Goal: Information Seeking & Learning: Learn about a topic

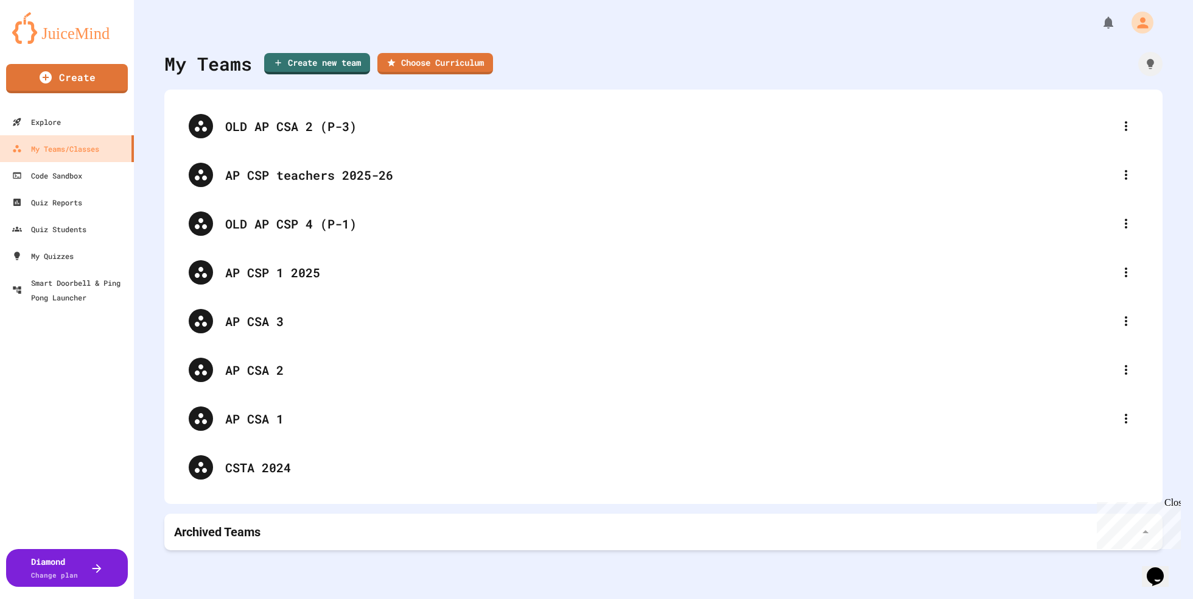
click at [583, 65] on div "My Teams Create new team Choose Curriculum" at bounding box center [663, 63] width 999 height 27
click at [650, 54] on div "My Teams Create new team Choose Curriculum" at bounding box center [663, 63] width 999 height 27
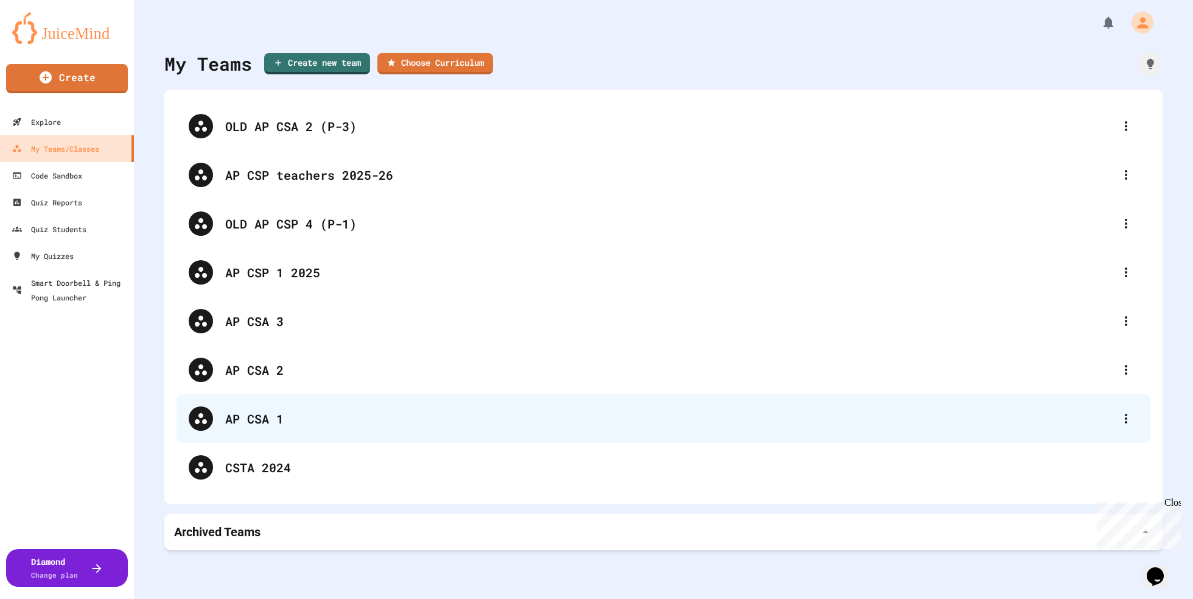
click at [250, 422] on div "AP CSA 1" at bounding box center [669, 418] width 889 height 18
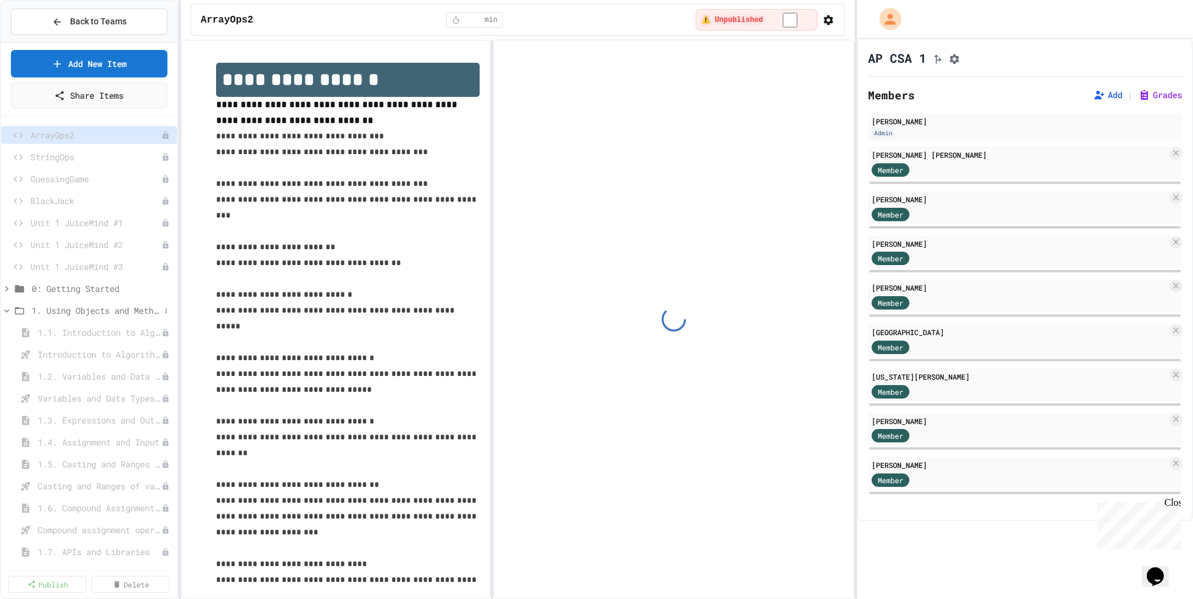
click at [5, 311] on icon at bounding box center [6, 310] width 11 height 11
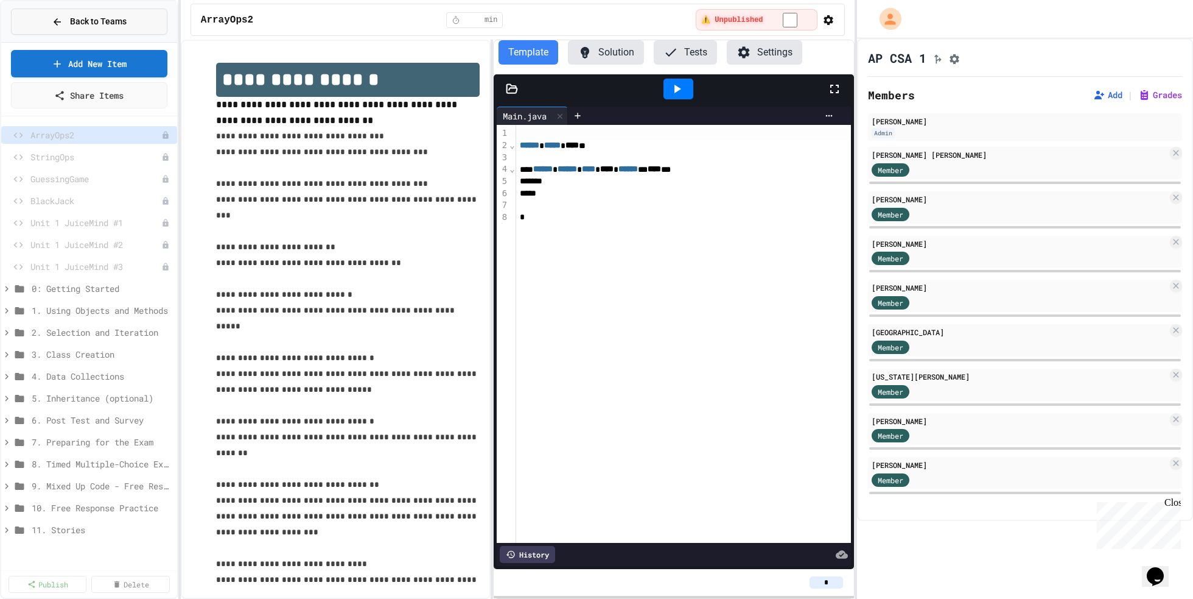
click at [141, 19] on button "Back to Teams" at bounding box center [89, 22] width 156 height 26
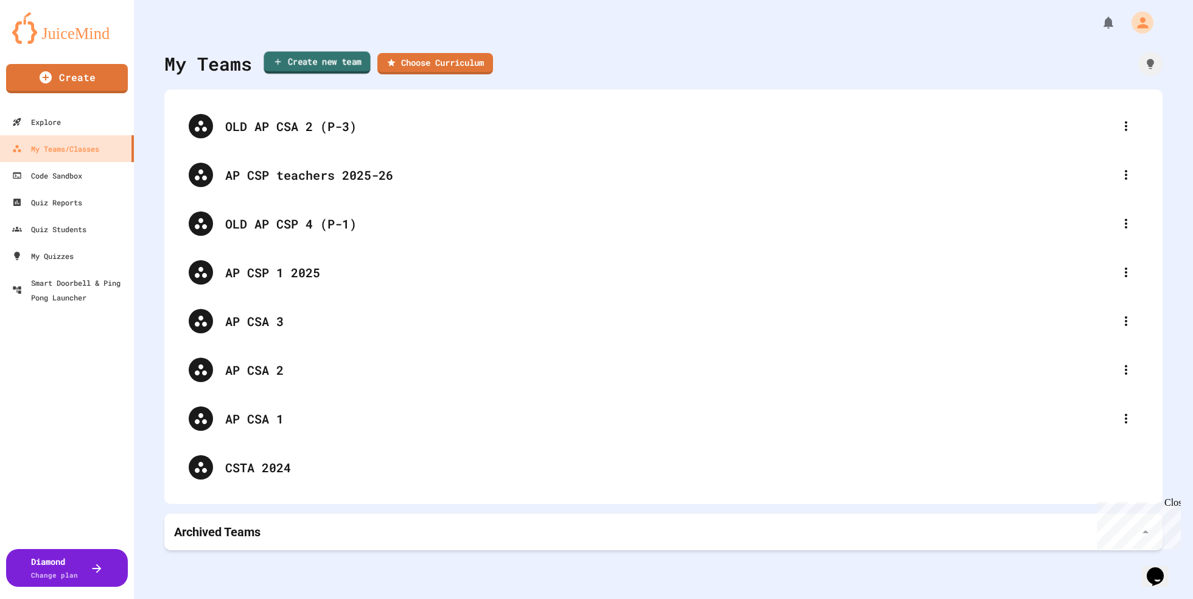
click at [321, 57] on link "Create new team" at bounding box center [317, 62] width 107 height 23
click at [444, 41] on div "My Teams Create new team Choose Curriculum OLD AP CSA 2 (P-3) AP CSP teachers 2…" at bounding box center [663, 299] width 1059 height 599
click at [434, 63] on link "Choose Curriculum" at bounding box center [436, 62] width 116 height 23
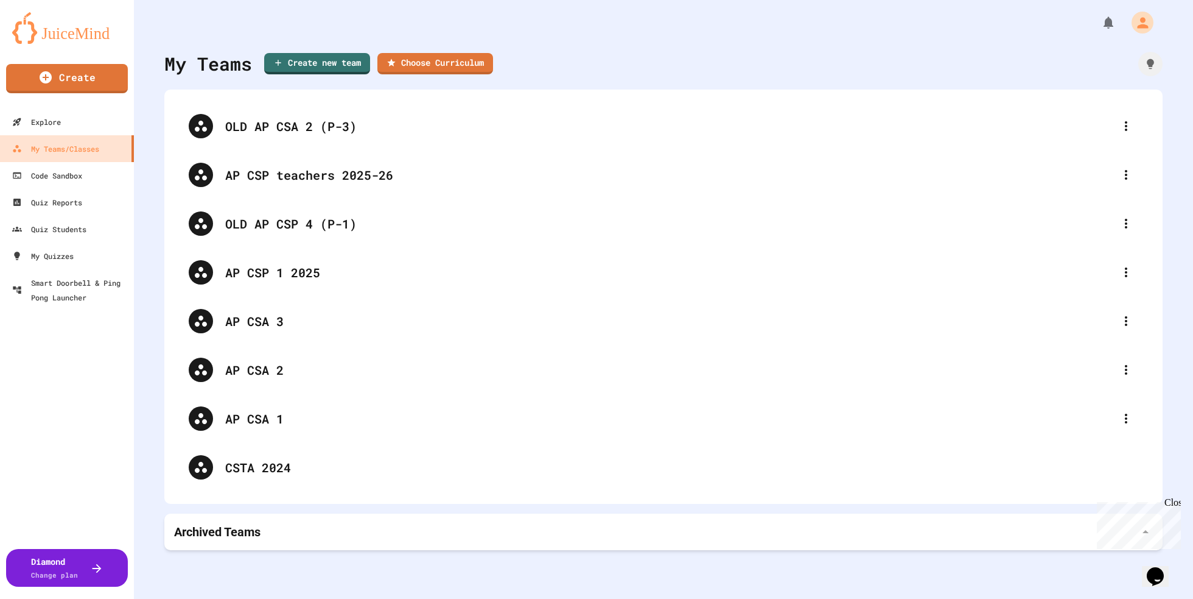
click at [982, 598] on div at bounding box center [596, 599] width 1193 height 0
click at [78, 248] on link "My Quizzes" at bounding box center [67, 255] width 138 height 27
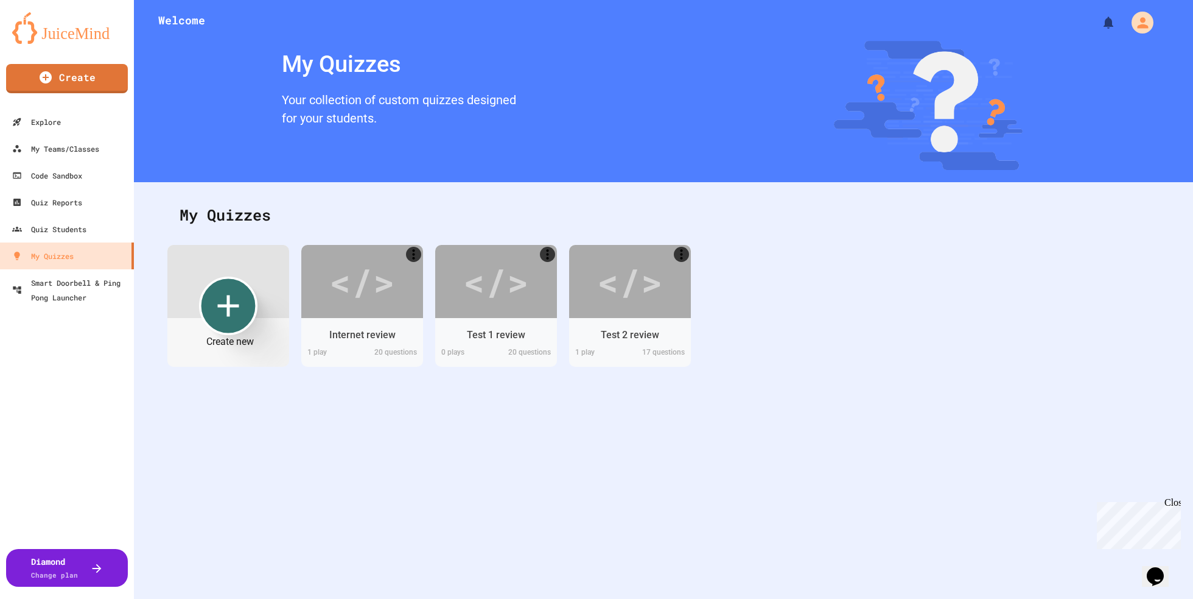
click at [217, 289] on icon "Create new" at bounding box center [228, 305] width 37 height 37
click at [63, 233] on div "Quiz Students" at bounding box center [48, 229] width 77 height 15
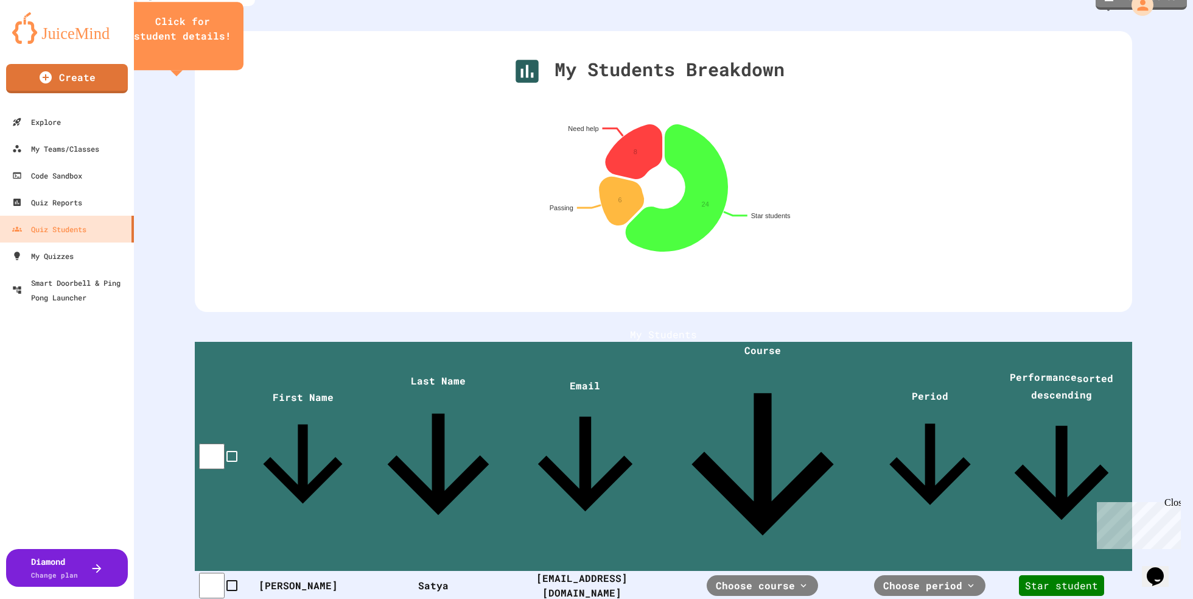
scroll to position [23, 0]
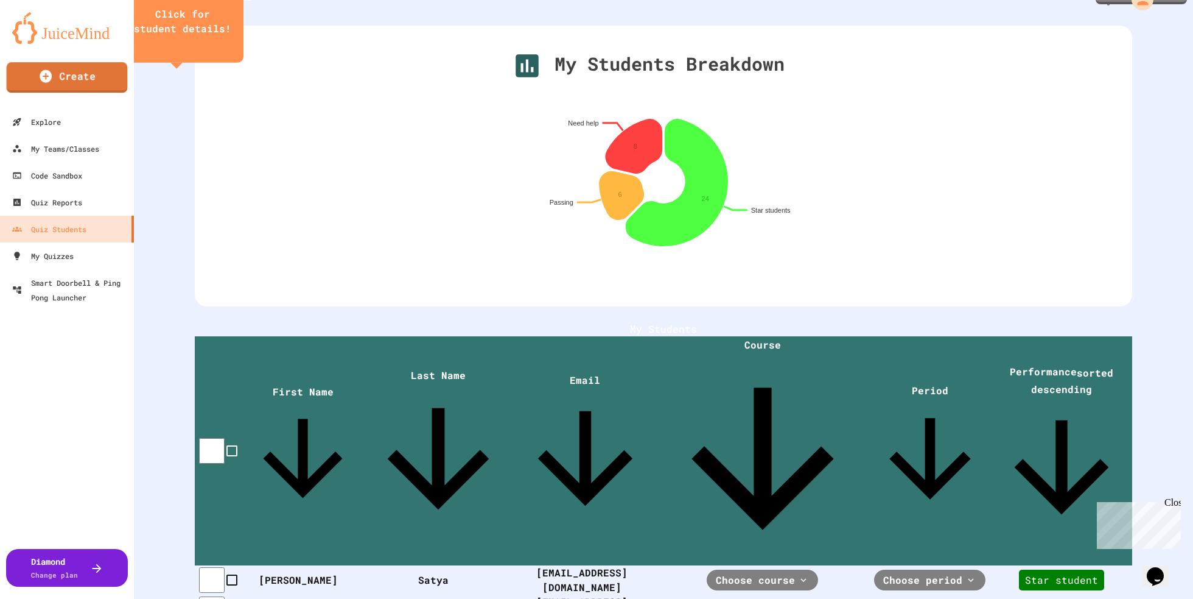
click at [91, 93] on link "Create" at bounding box center [67, 77] width 121 height 30
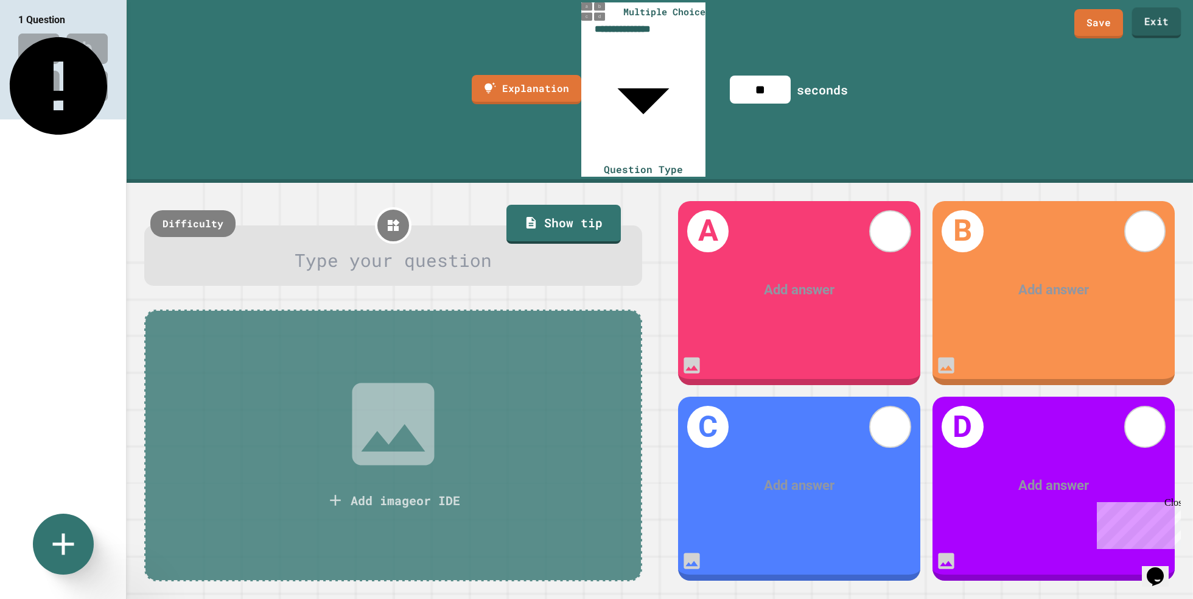
click at [1151, 24] on link "Exit" at bounding box center [1157, 22] width 49 height 30
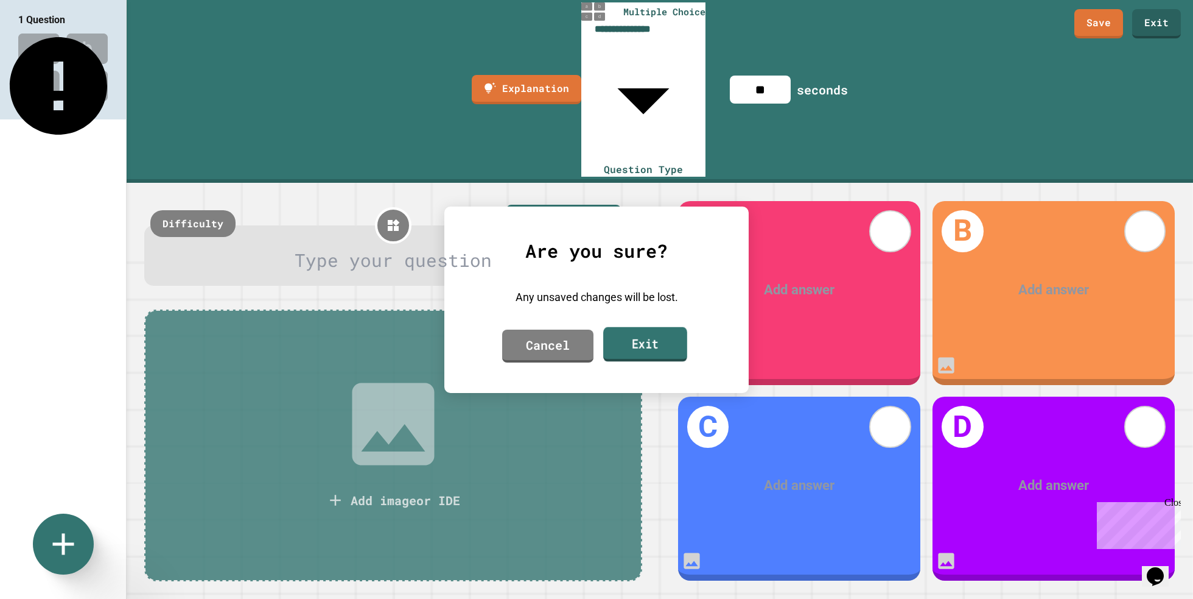
click at [634, 342] on link "Exit" at bounding box center [645, 343] width 84 height 35
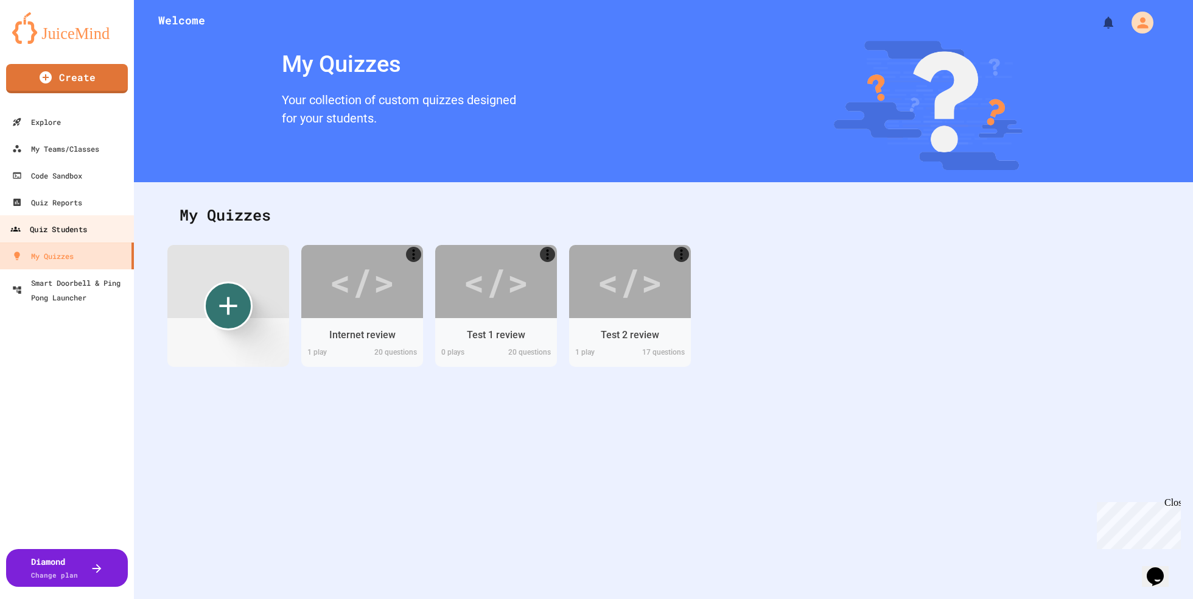
click at [83, 228] on div "Quiz Students" at bounding box center [48, 229] width 77 height 15
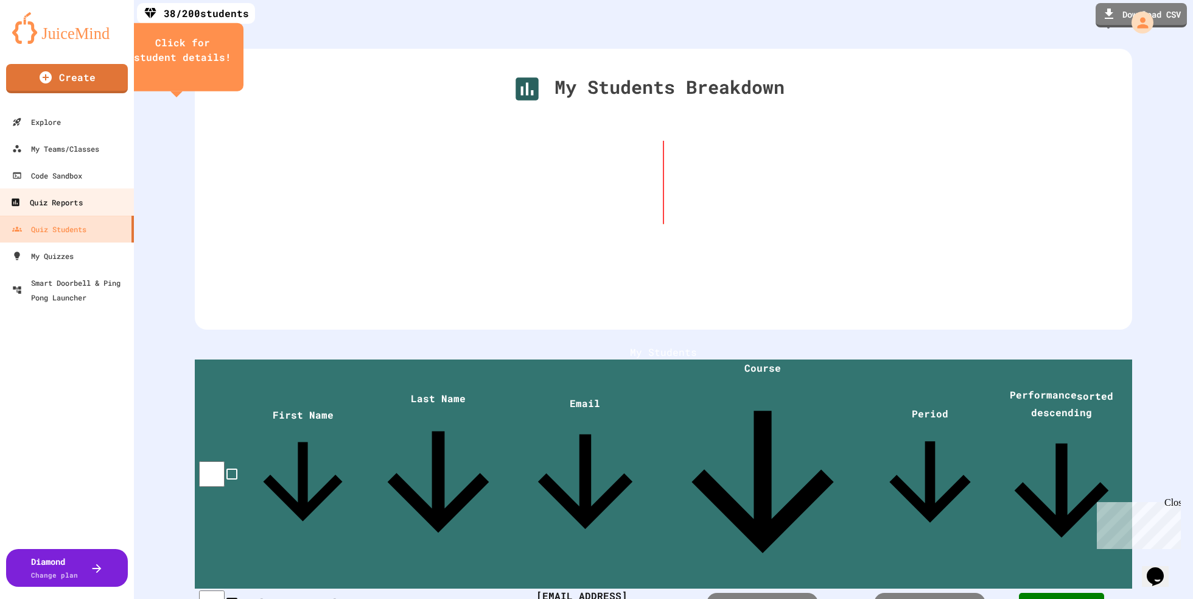
click at [79, 197] on div "Quiz Reports" at bounding box center [46, 202] width 72 height 15
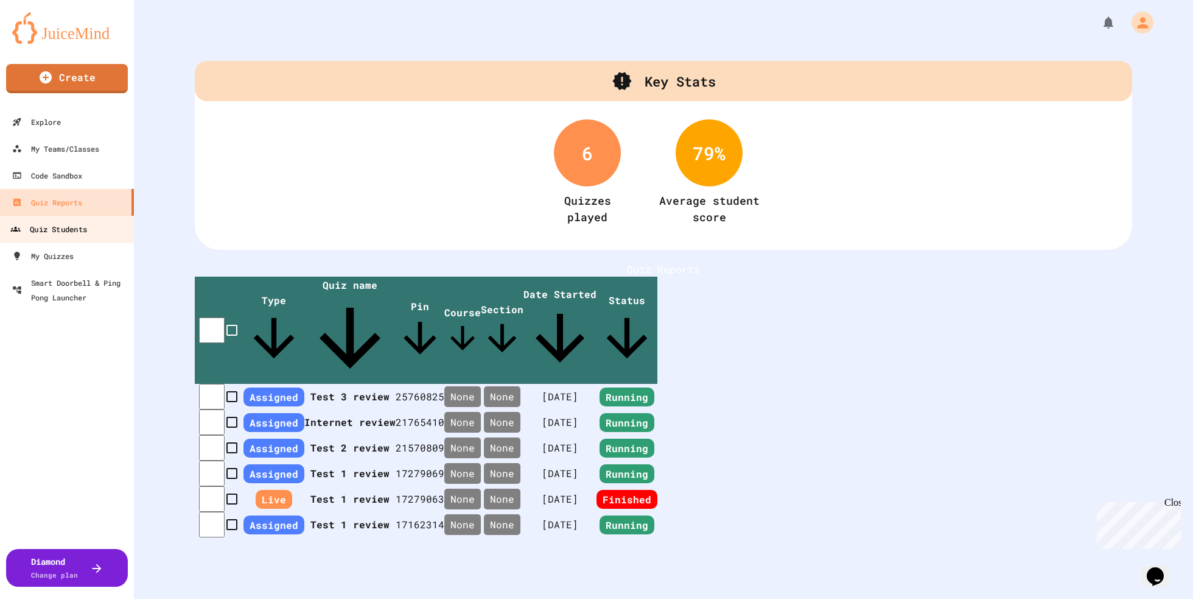
click at [77, 231] on div "Quiz Students" at bounding box center [48, 229] width 77 height 15
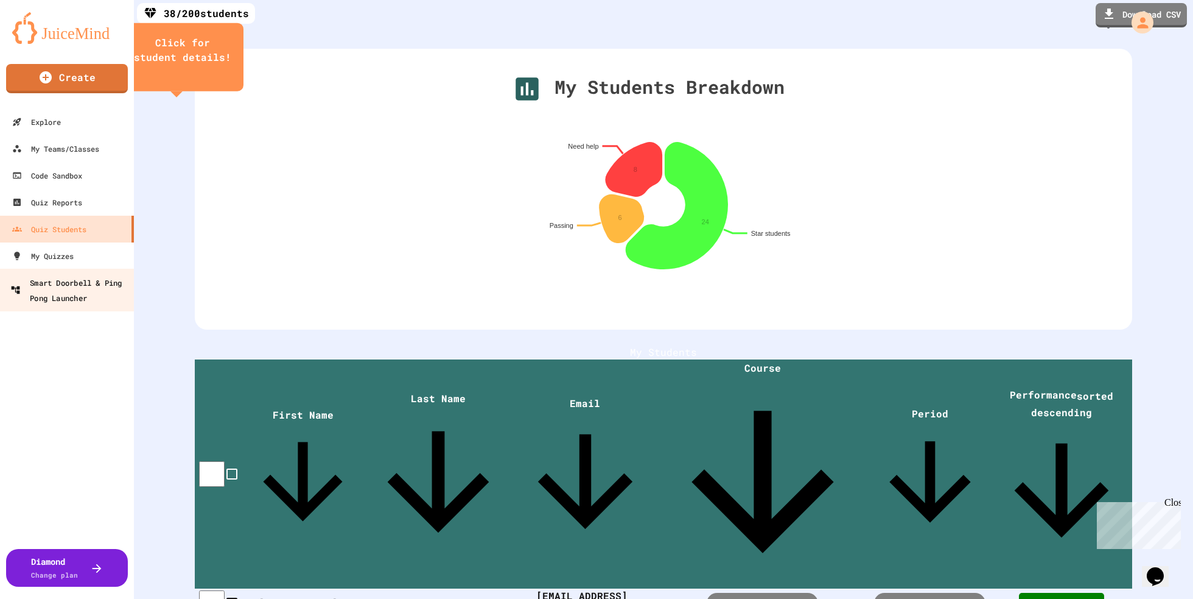
click at [88, 306] on link "Smart Doorbell & Ping Pong Launcher" at bounding box center [67, 290] width 138 height 43
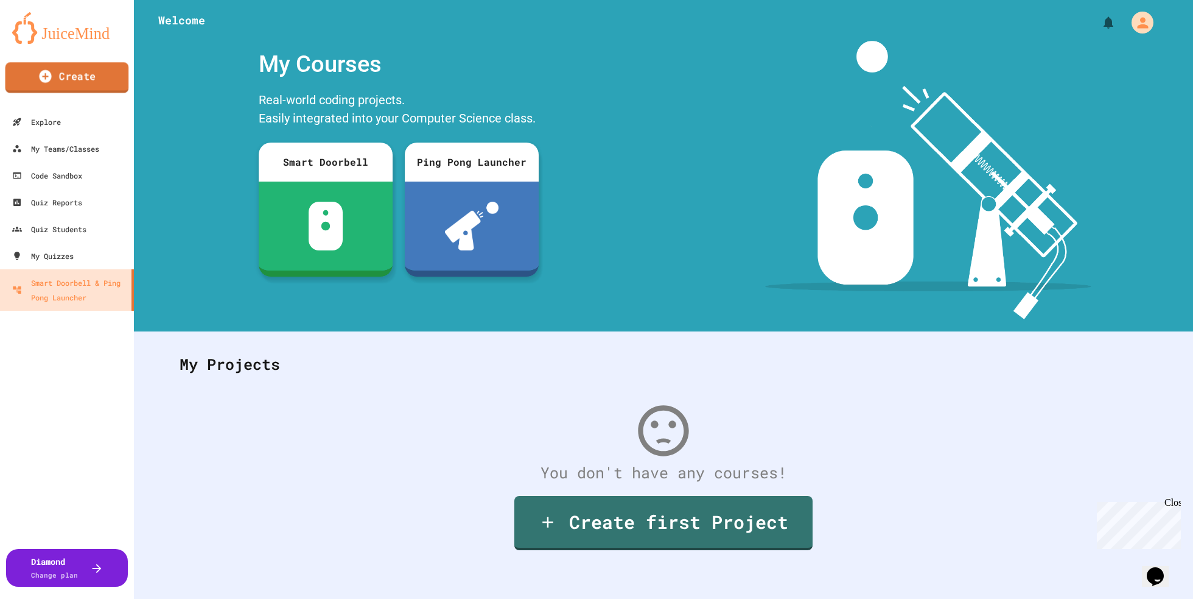
click at [80, 86] on link "Create" at bounding box center [67, 77] width 124 height 30
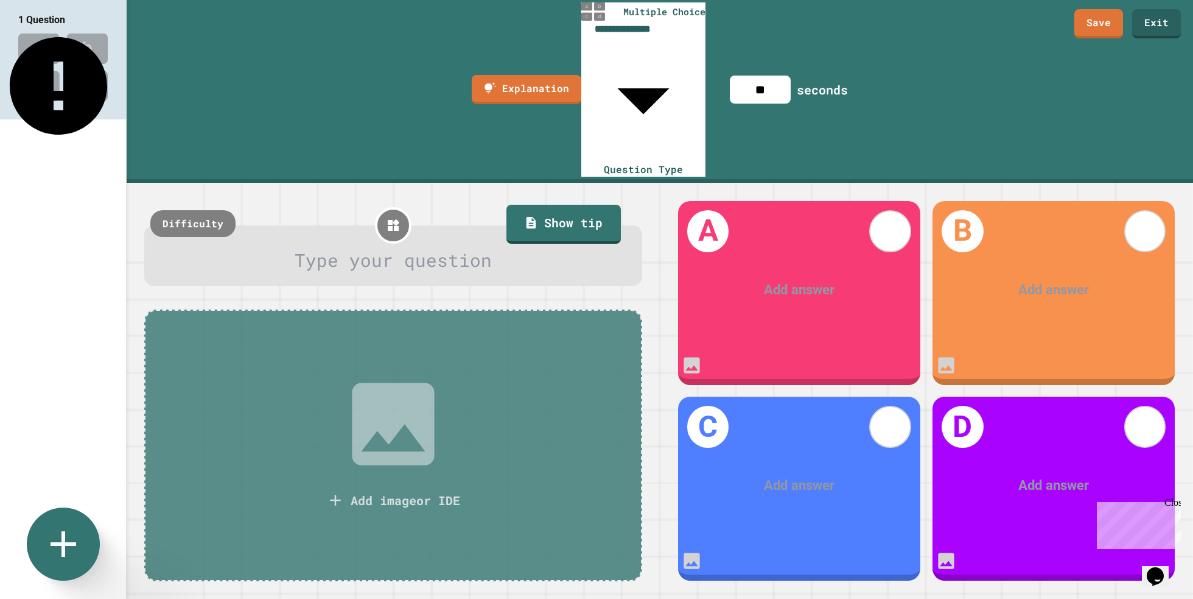
click at [70, 530] on icon at bounding box center [63, 544] width 44 height 44
click at [1158, 24] on link "Exit" at bounding box center [1156, 22] width 49 height 30
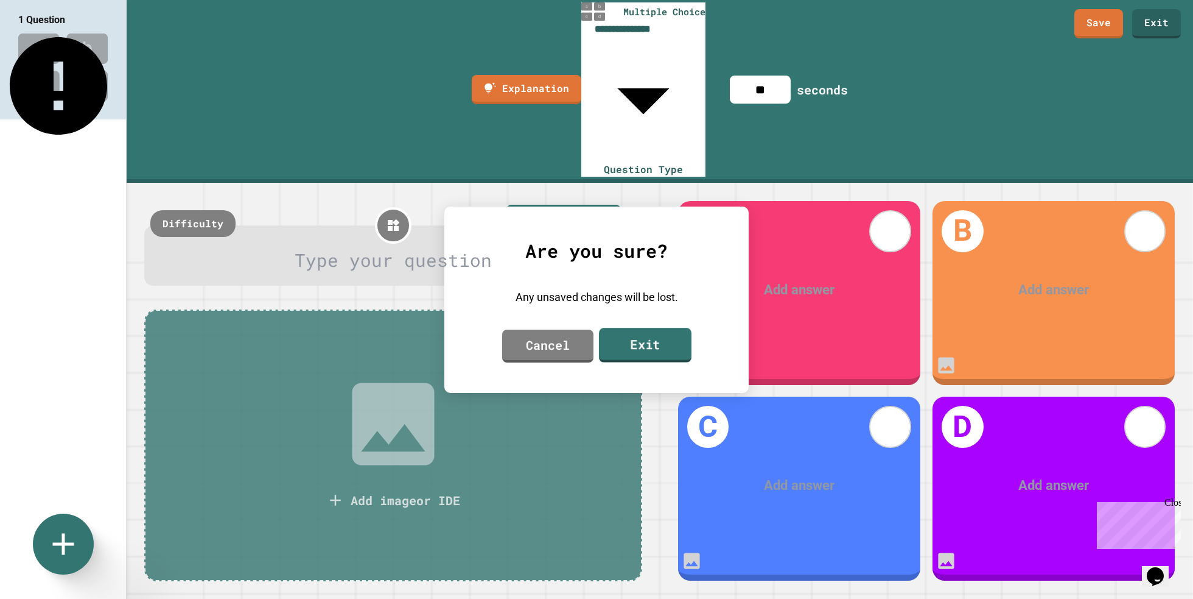
click at [634, 344] on link "Exit" at bounding box center [645, 345] width 93 height 35
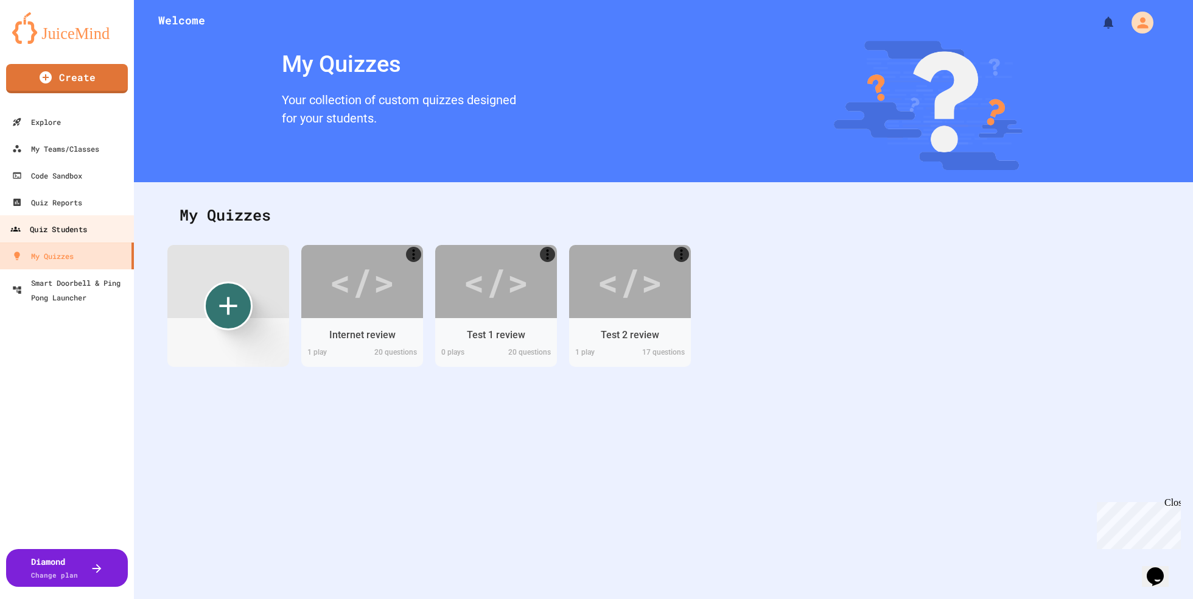
click at [57, 225] on div "Quiz Students" at bounding box center [48, 229] width 77 height 15
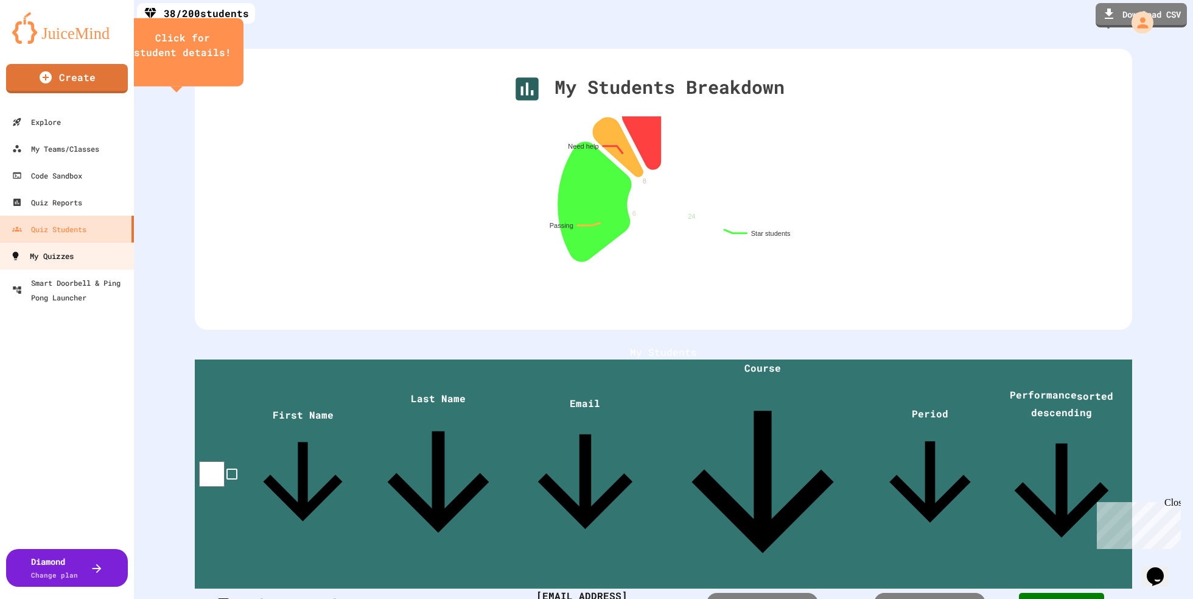
click at [47, 256] on div "My Quizzes" at bounding box center [41, 255] width 63 height 15
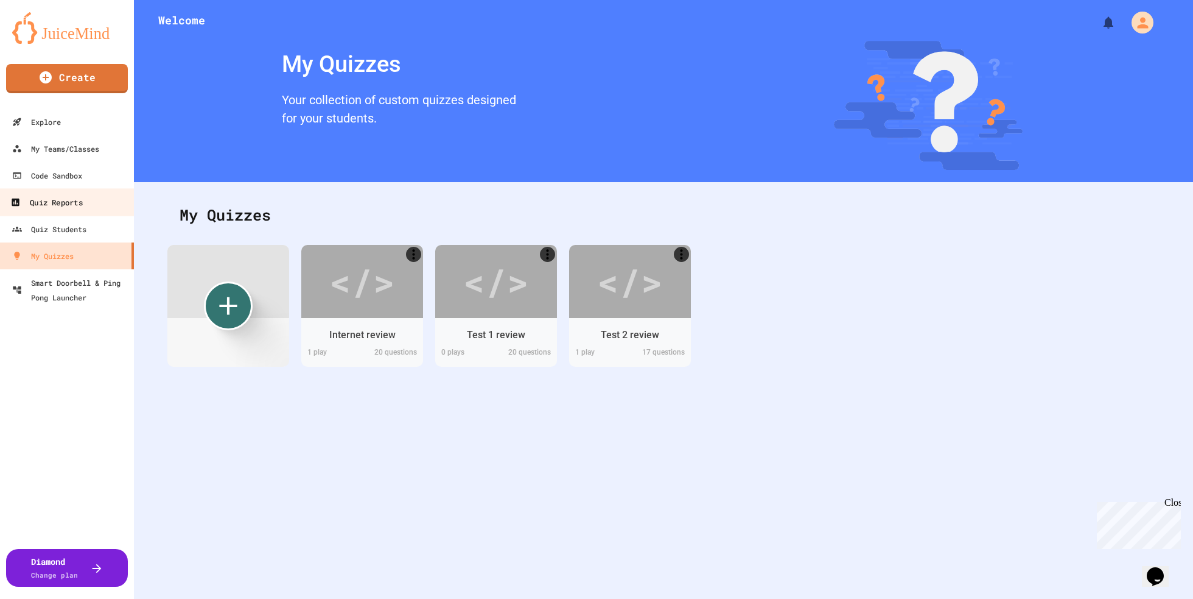
click at [58, 200] on div "Quiz Reports" at bounding box center [46, 202] width 72 height 15
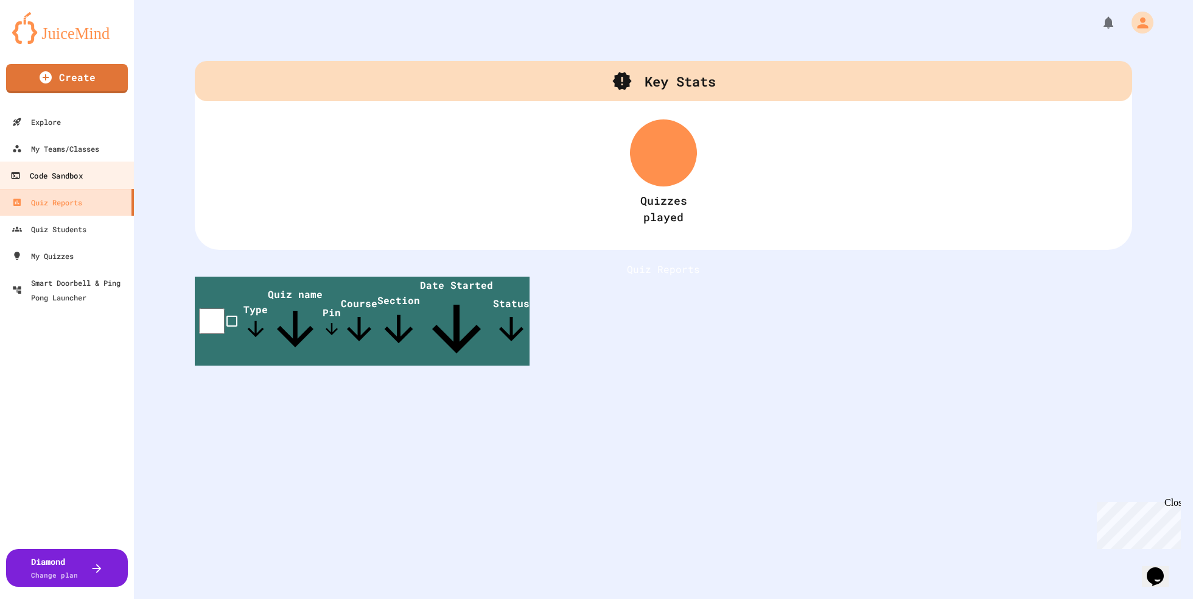
click at [58, 173] on div "Code Sandbox" at bounding box center [46, 175] width 72 height 15
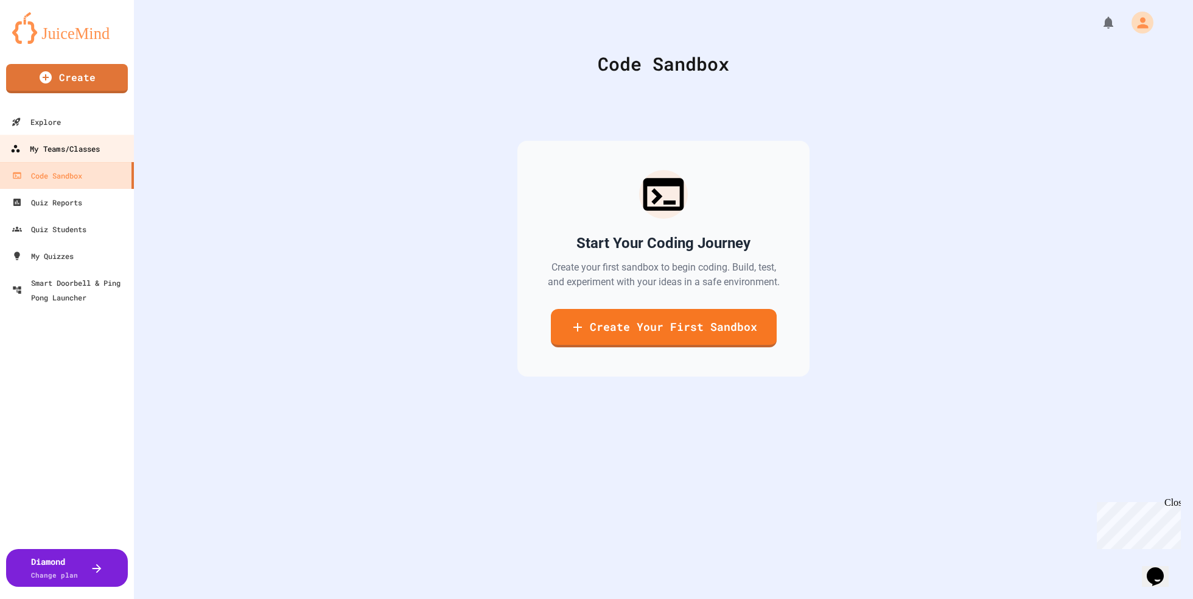
click at [57, 150] on div "My Teams/Classes" at bounding box center [55, 148] width 90 height 15
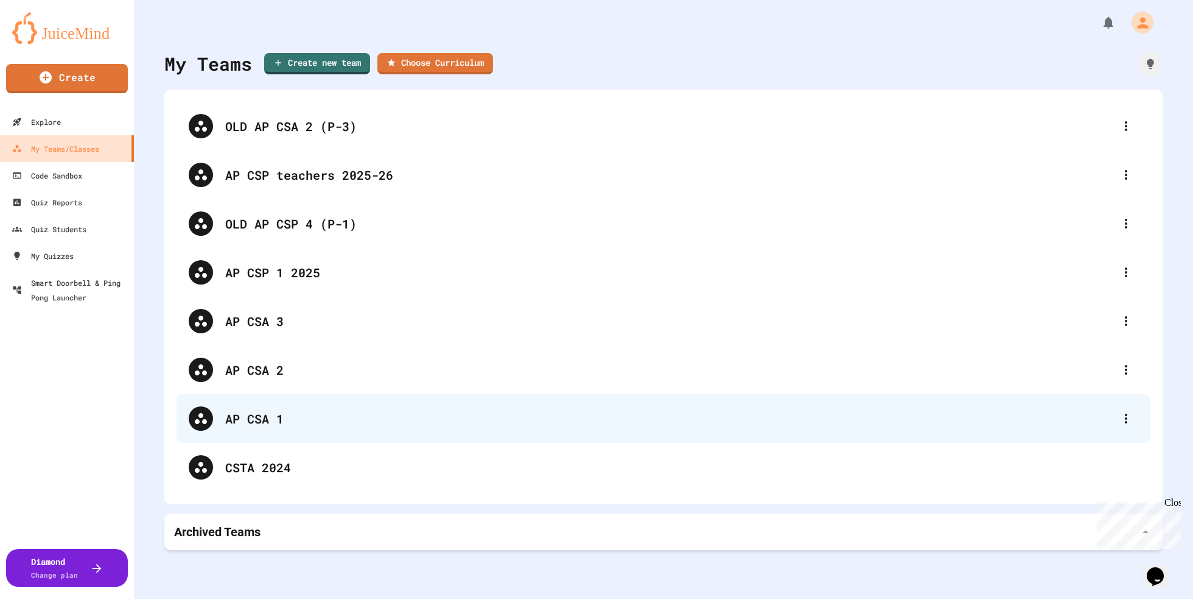
click at [231, 415] on div "AP CSA 1" at bounding box center [669, 418] width 889 height 18
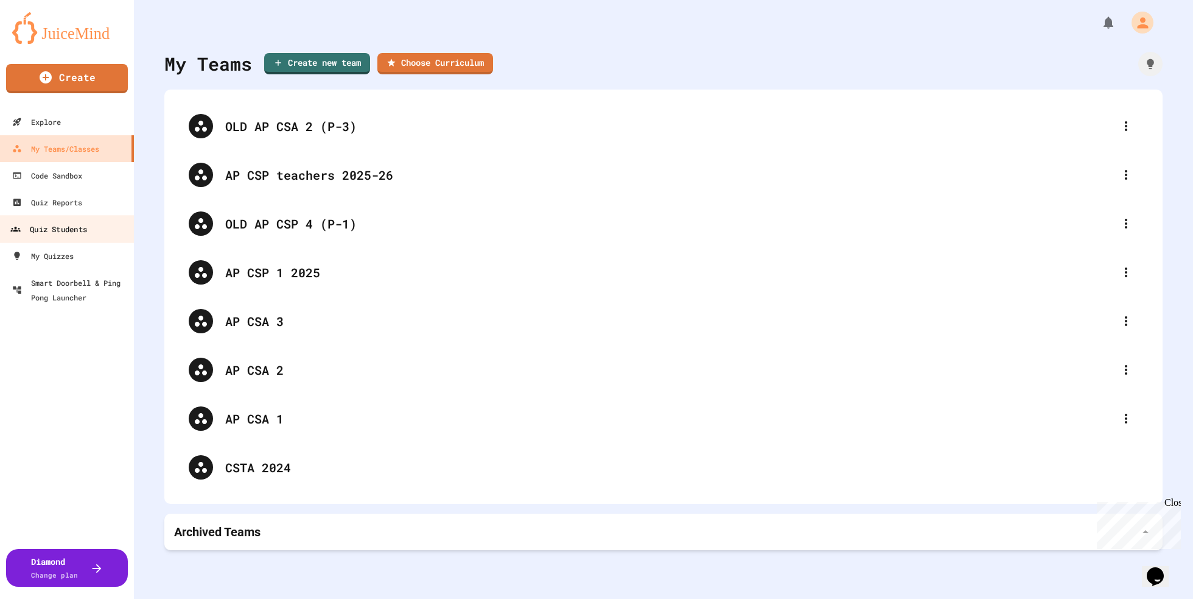
click at [74, 239] on link "Quiz Students" at bounding box center [67, 228] width 138 height 27
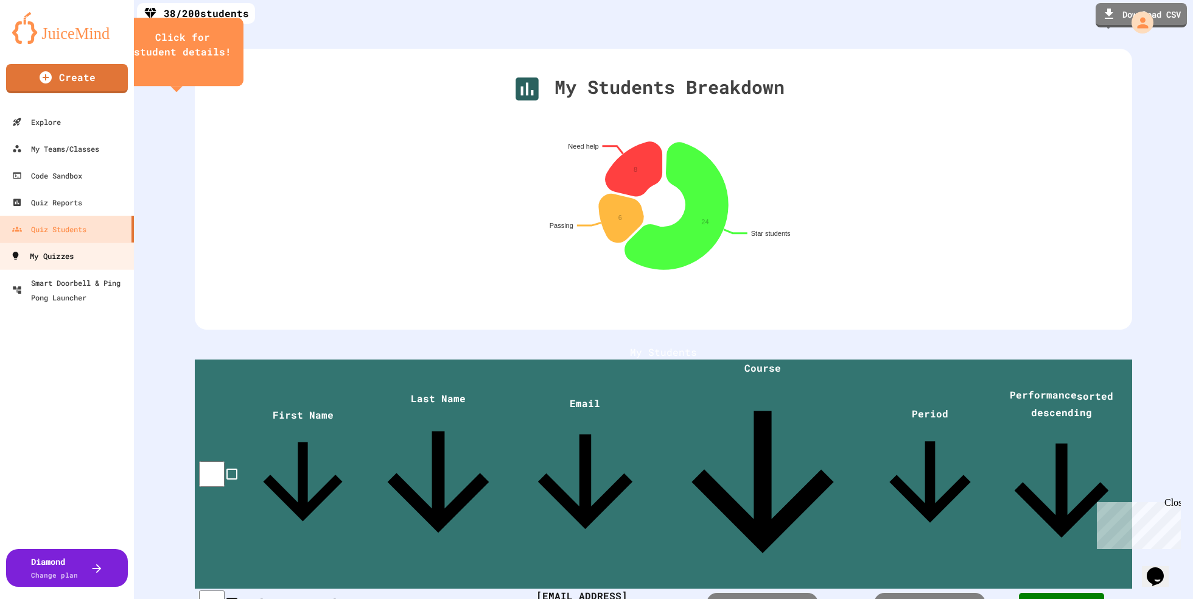
click at [66, 253] on div "My Quizzes" at bounding box center [41, 255] width 63 height 15
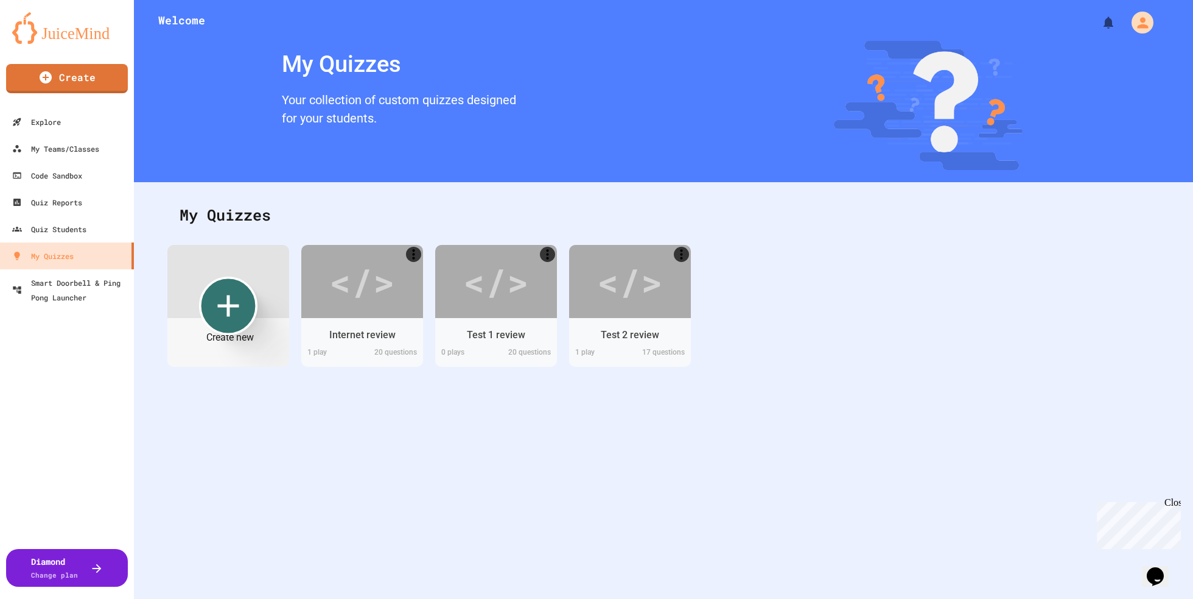
click at [231, 312] on icon "Create new" at bounding box center [228, 305] width 37 height 37
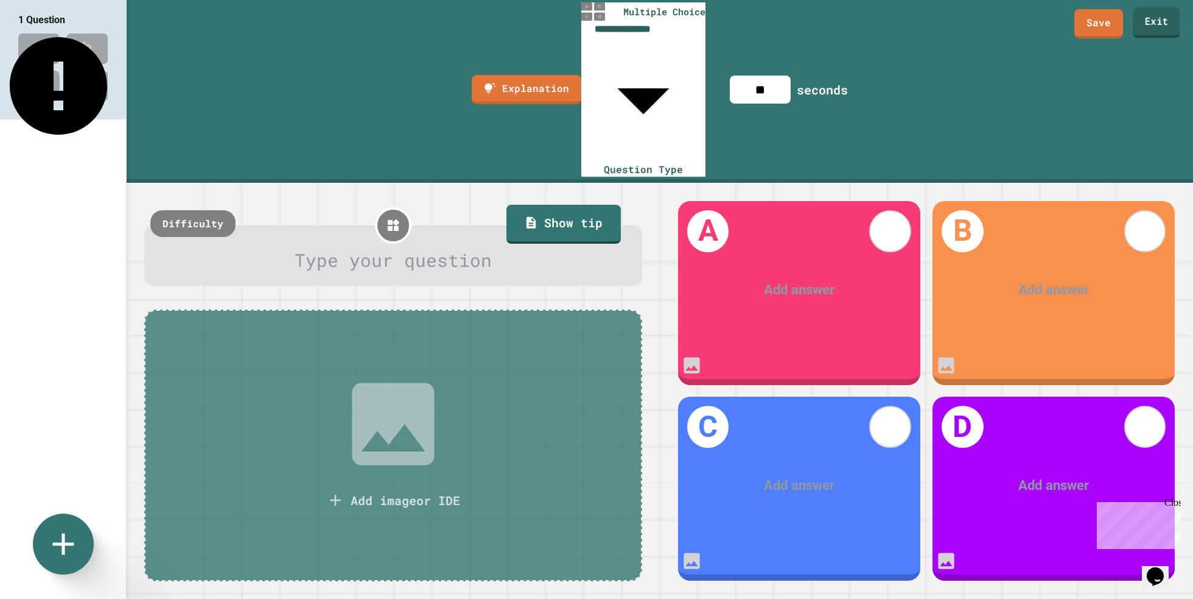
click at [1154, 24] on link "Exit" at bounding box center [1156, 22] width 47 height 30
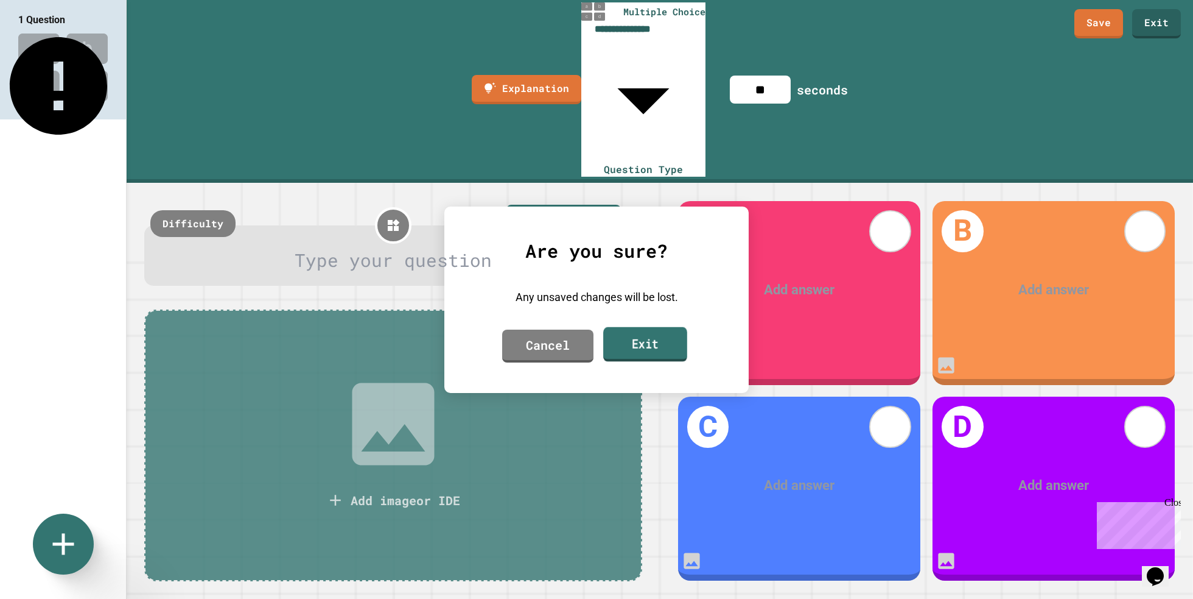
click at [625, 342] on link "Exit" at bounding box center [645, 343] width 84 height 35
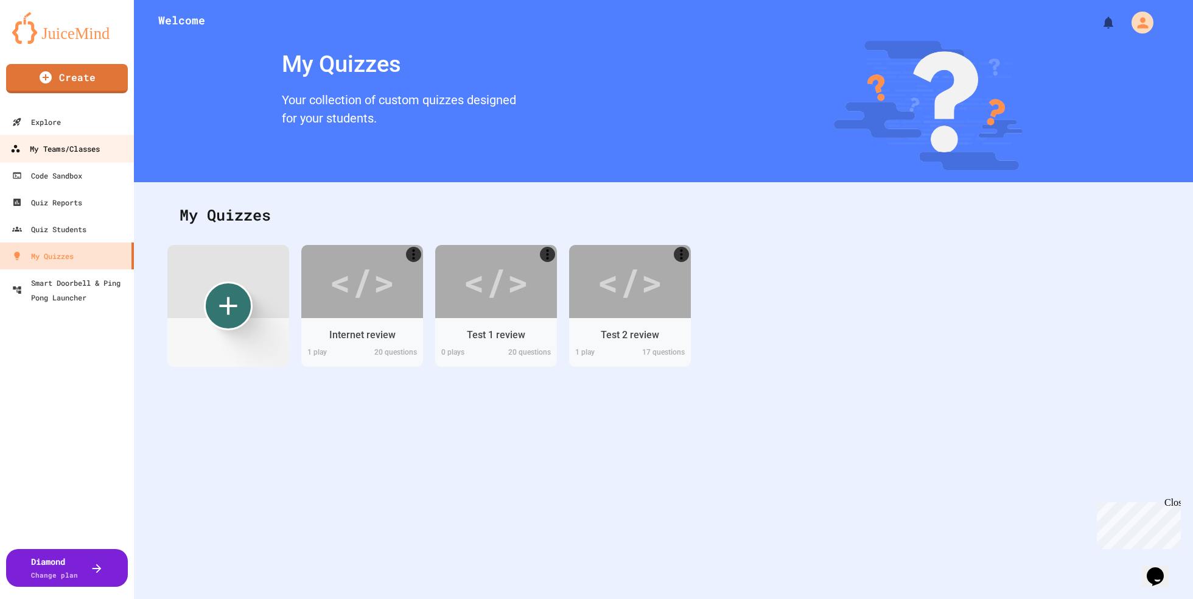
click at [94, 151] on div "My Teams/Classes" at bounding box center [55, 148] width 90 height 15
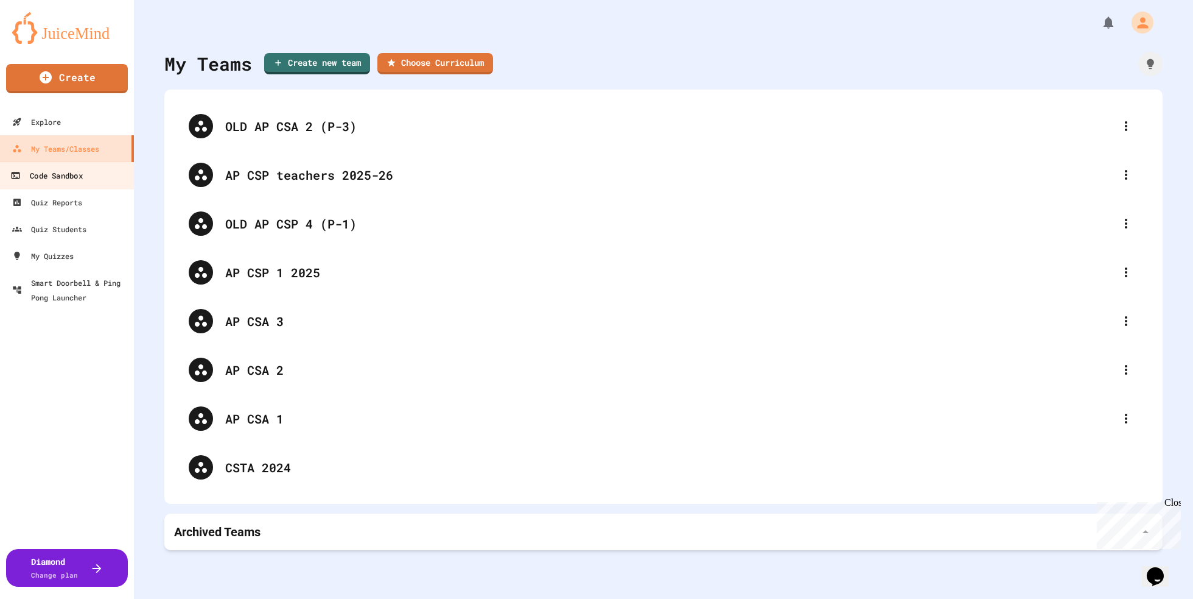
click at [86, 178] on link "Code Sandbox" at bounding box center [67, 174] width 138 height 27
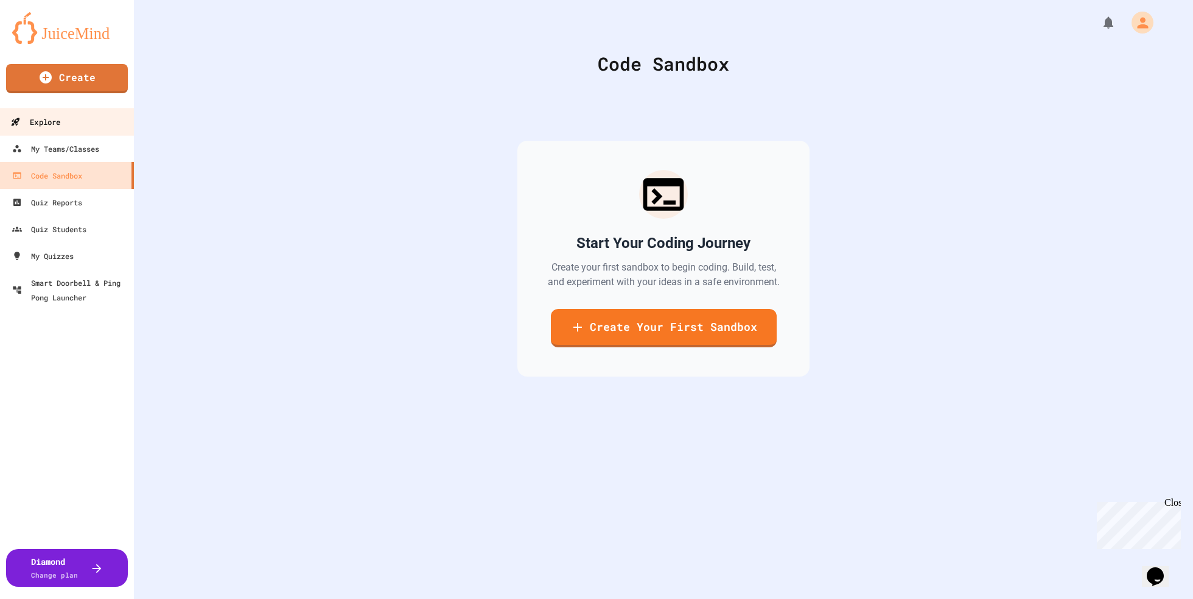
click at [76, 132] on link "Explore" at bounding box center [67, 121] width 138 height 27
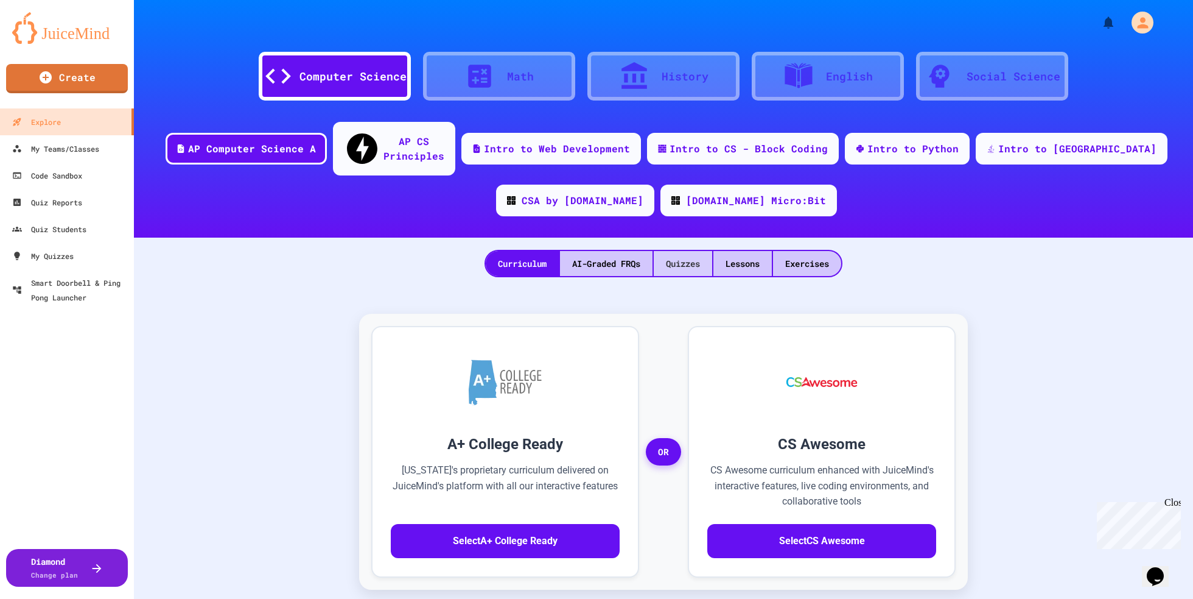
click at [689, 251] on div "Quizzes" at bounding box center [683, 263] width 58 height 25
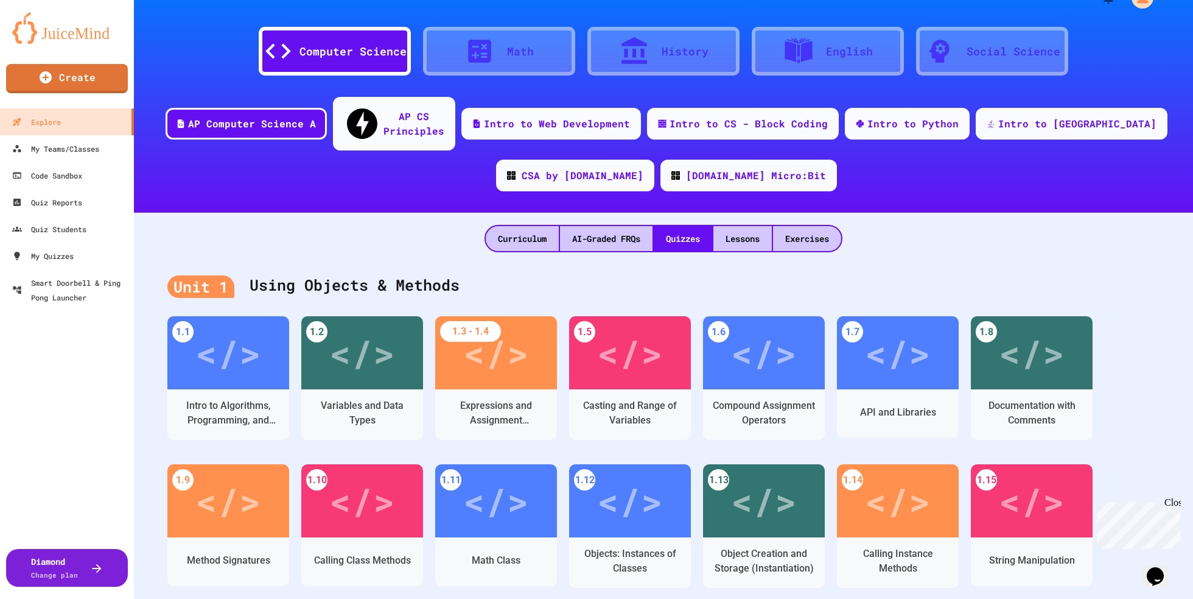
scroll to position [27, 0]
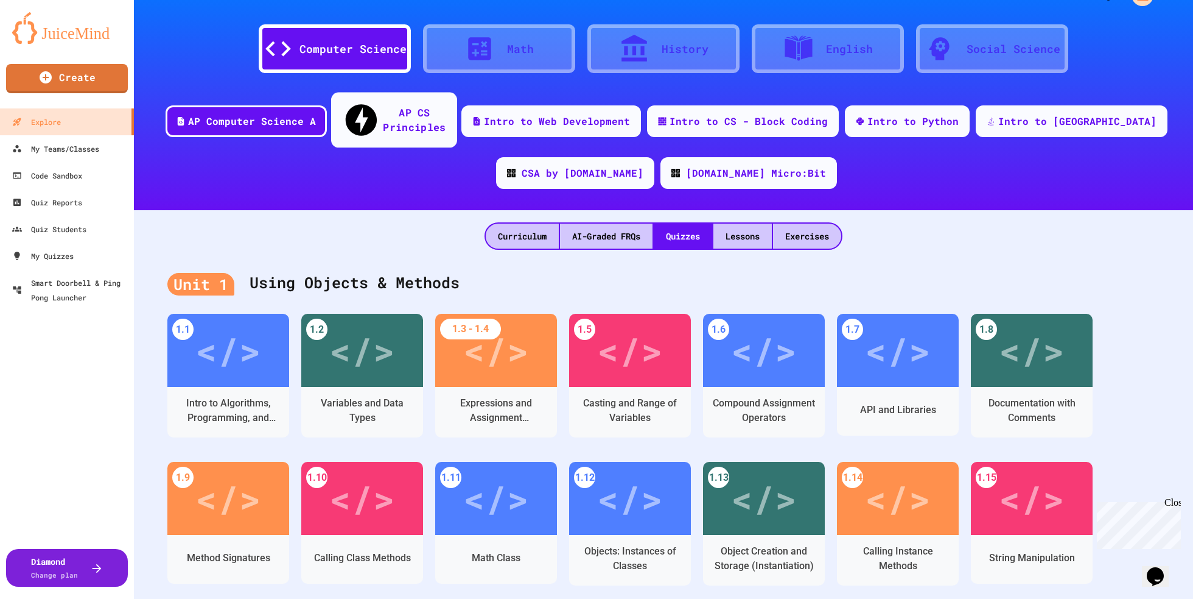
click at [383, 110] on div "AP CS Principles" at bounding box center [414, 120] width 63 height 30
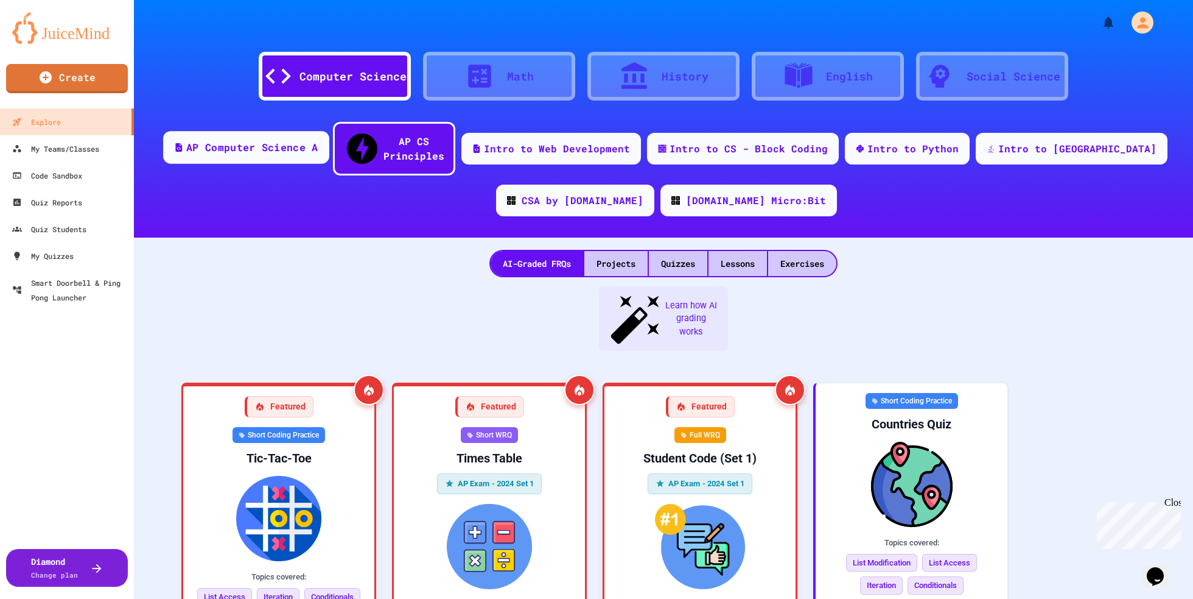
click at [244, 146] on div "AP Computer Science A" at bounding box center [246, 147] width 166 height 33
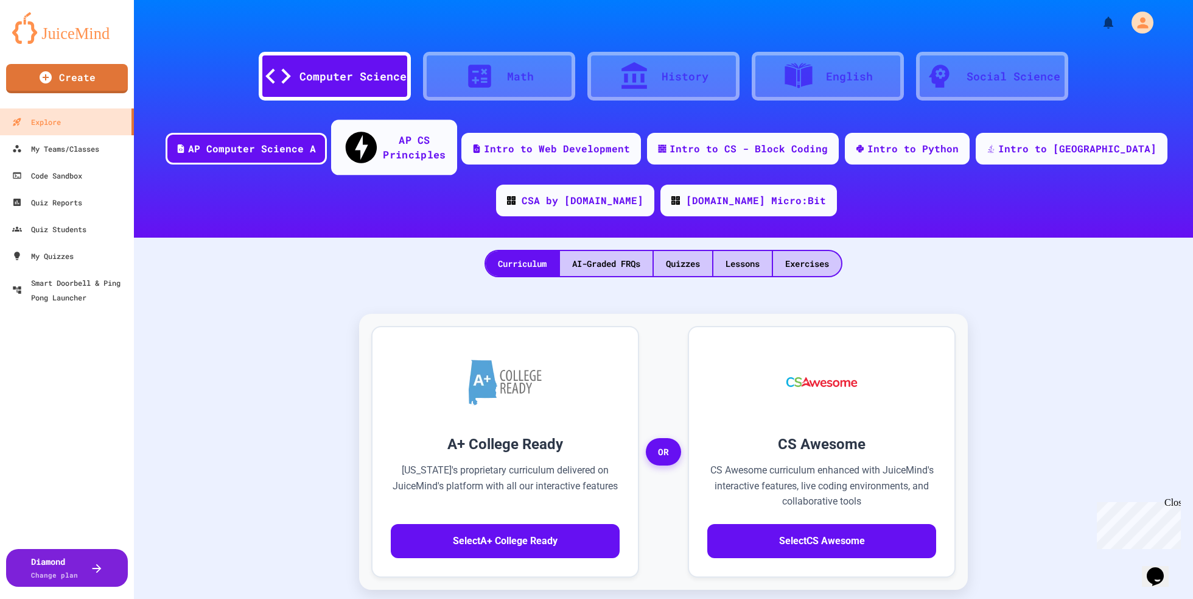
click at [383, 140] on div "AP CS Principles" at bounding box center [414, 147] width 63 height 30
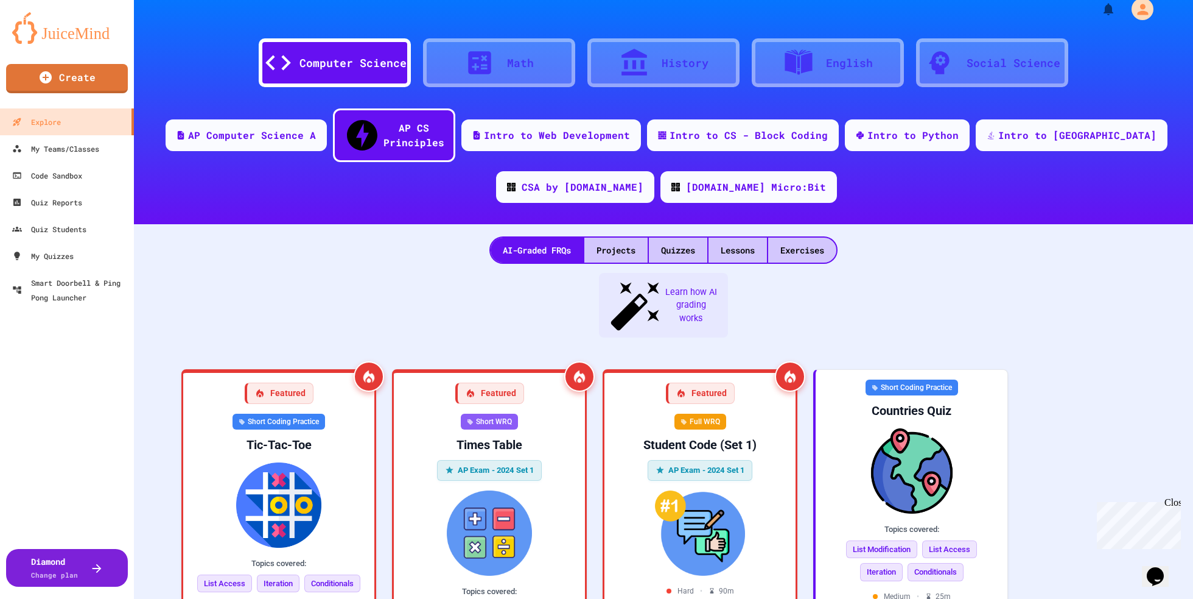
scroll to position [16, 0]
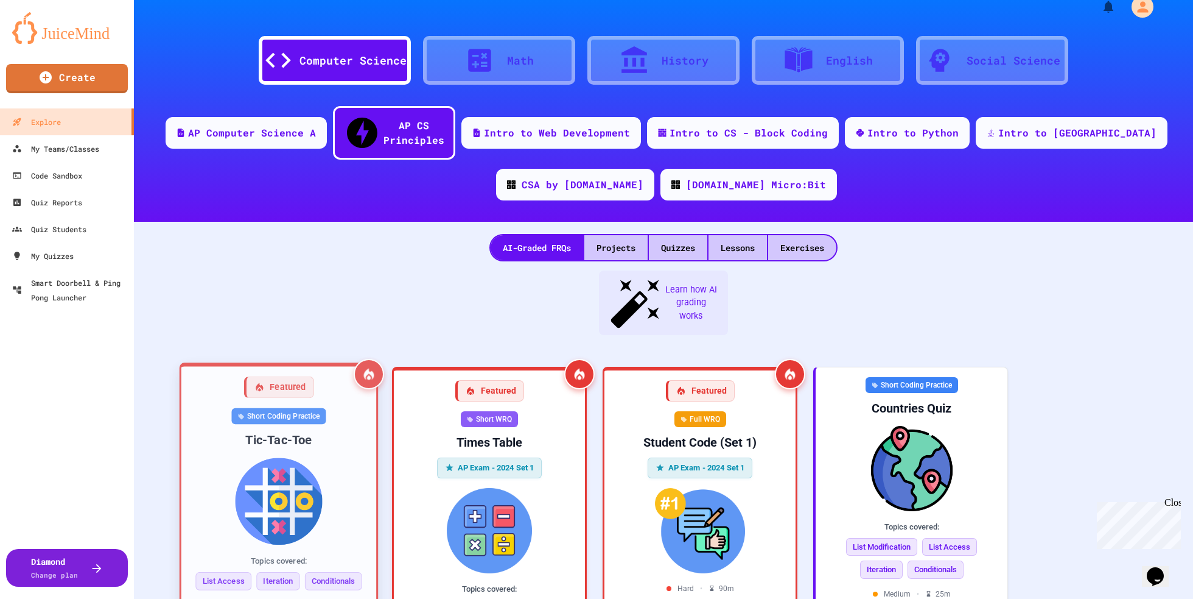
click at [345, 457] on img at bounding box center [278, 500] width 175 height 87
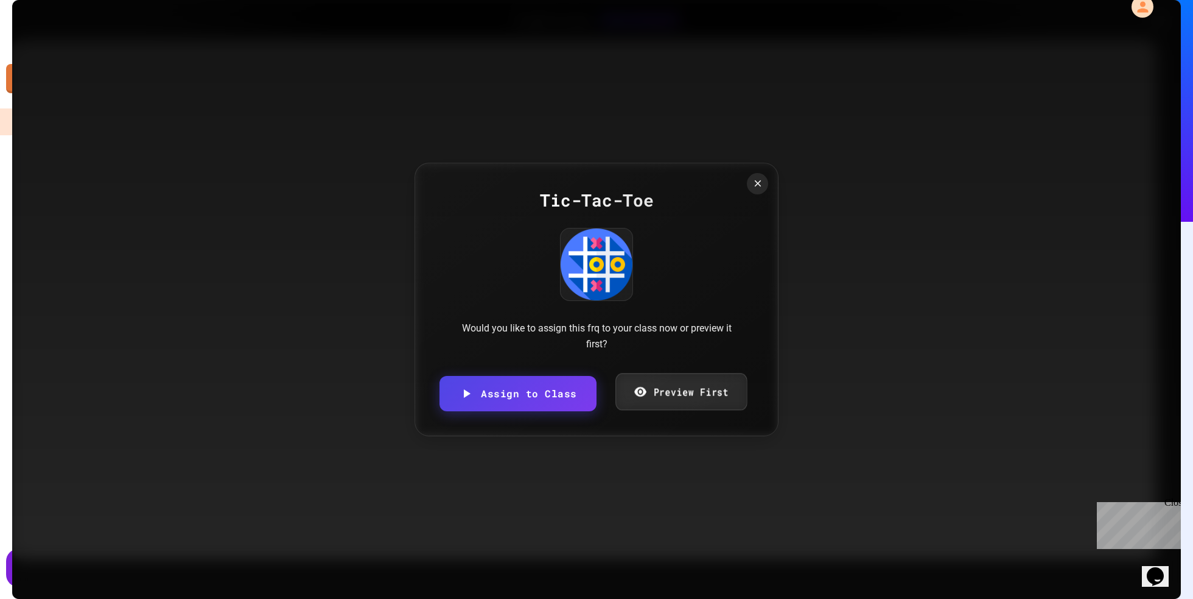
click at [664, 403] on link "Preview First" at bounding box center [682, 391] width 132 height 37
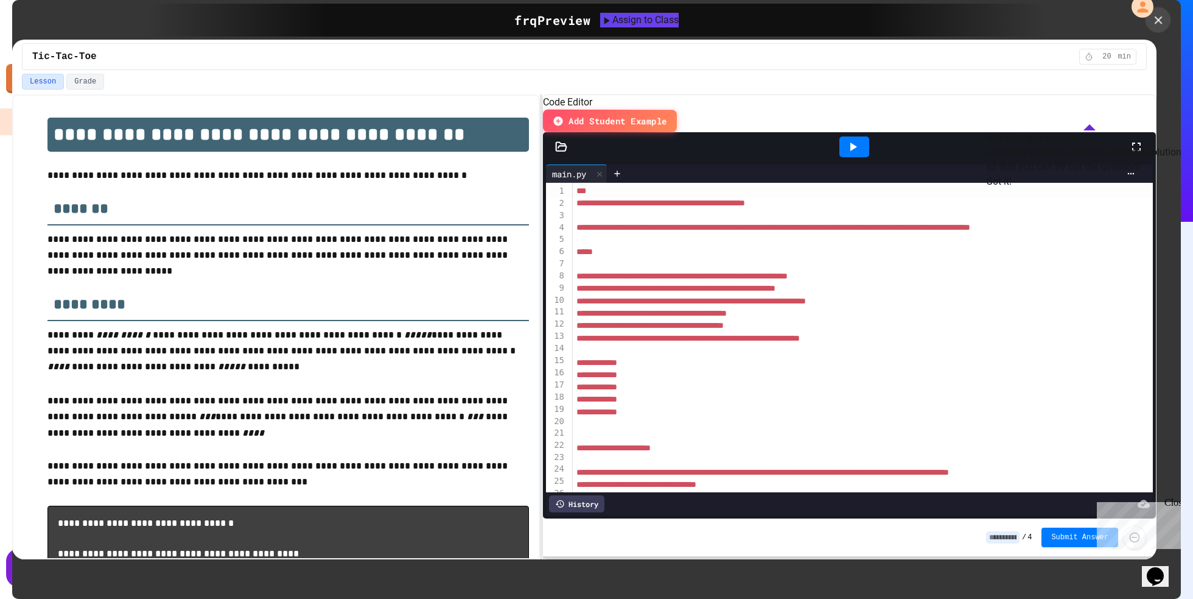
click at [1153, 16] on icon at bounding box center [1158, 19] width 13 height 13
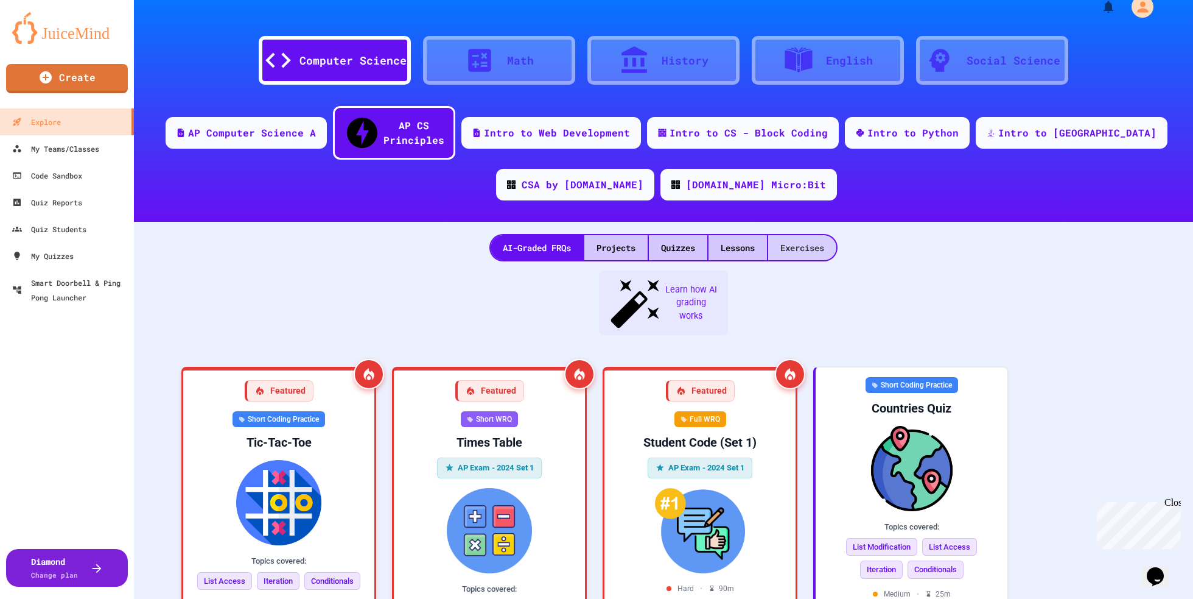
click at [807, 235] on div "Exercises" at bounding box center [802, 247] width 68 height 25
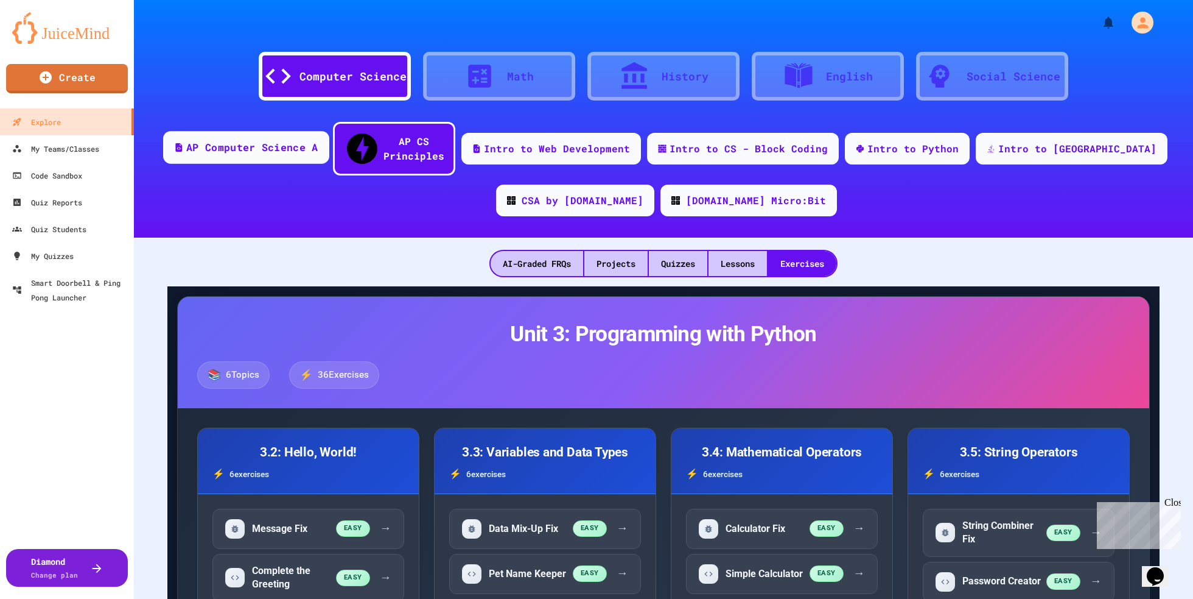
click at [261, 143] on div "AP Computer Science A" at bounding box center [252, 147] width 132 height 15
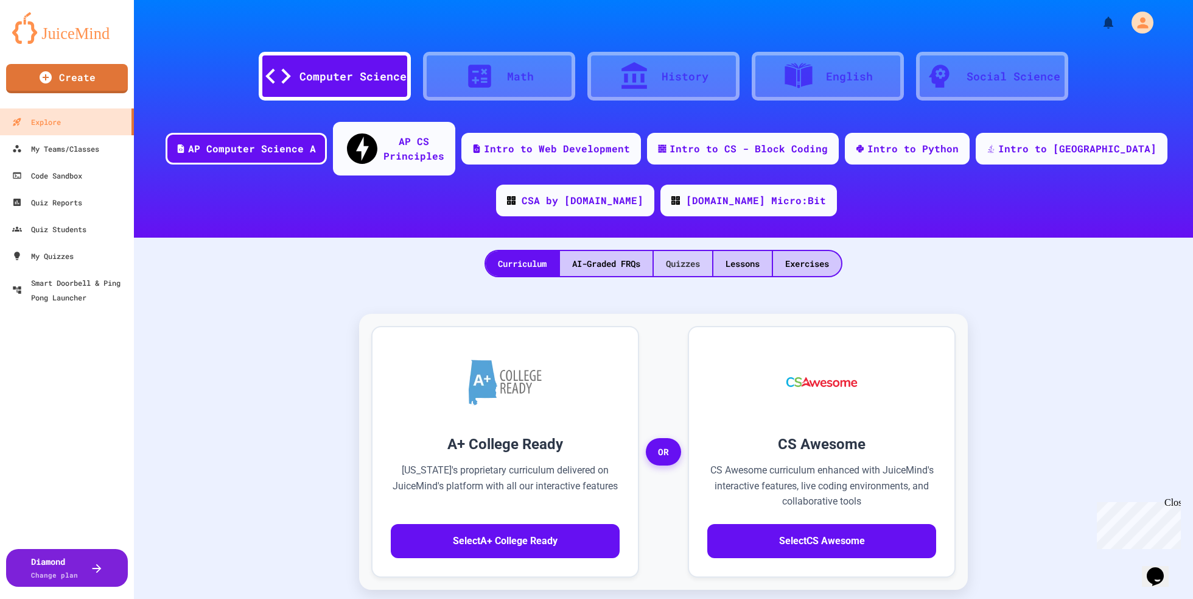
click at [676, 251] on div "Quizzes" at bounding box center [683, 263] width 58 height 25
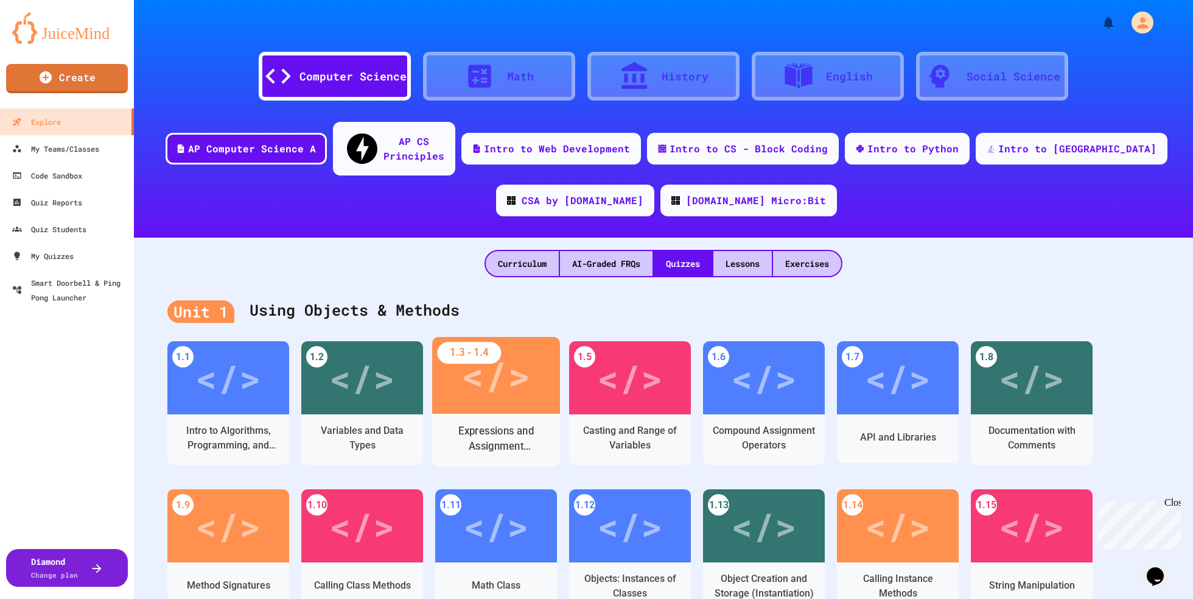
click at [492, 380] on div "</>" at bounding box center [496, 375] width 69 height 58
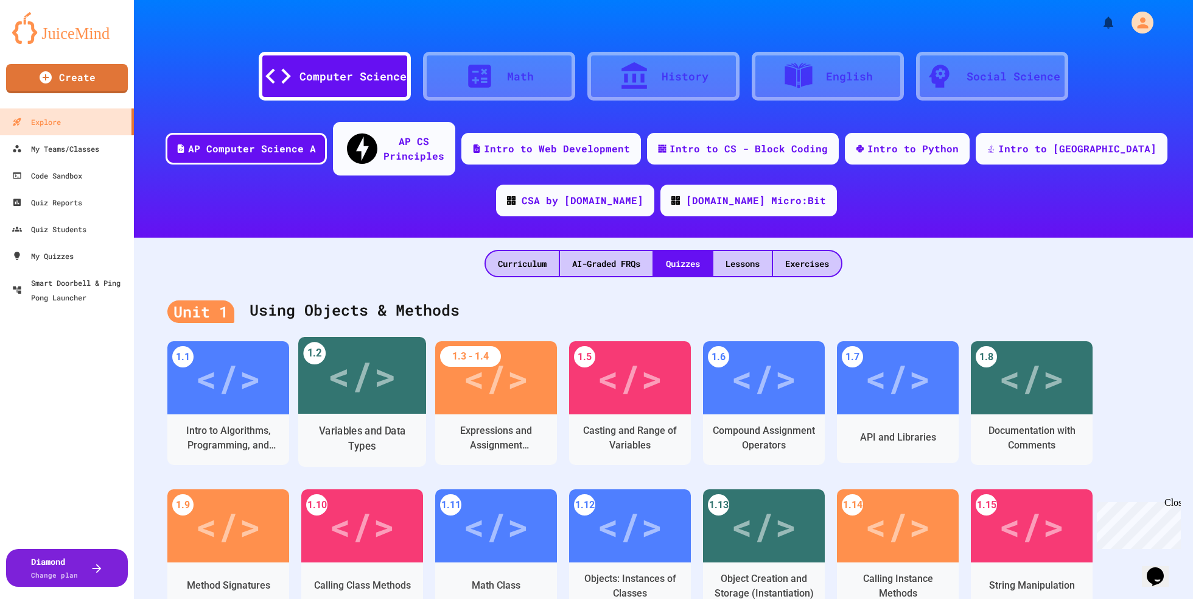
click at [373, 364] on div "</>" at bounding box center [362, 375] width 69 height 58
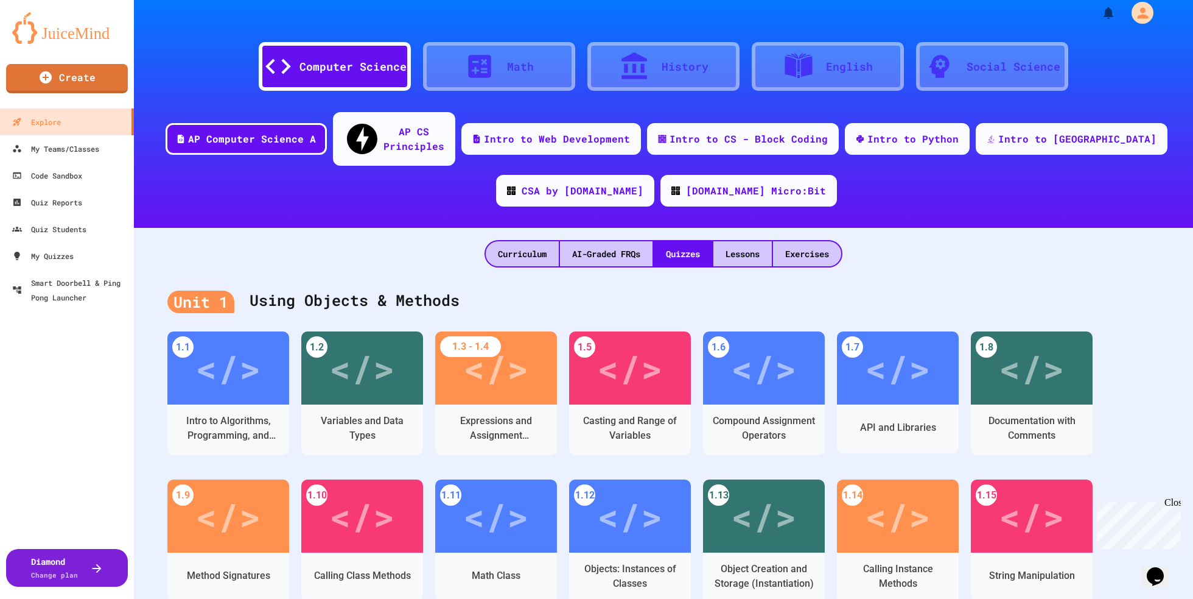
scroll to position [13, 0]
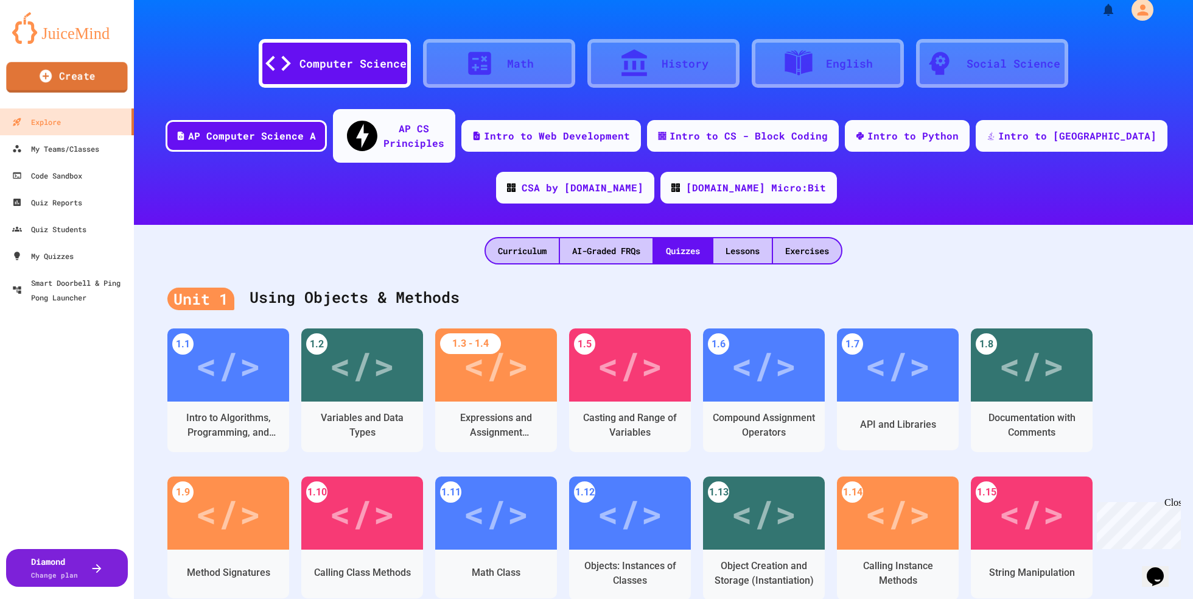
click at [84, 92] on link "Create" at bounding box center [66, 77] width 121 height 30
click at [44, 158] on link "My Teams/Classes" at bounding box center [67, 148] width 138 height 27
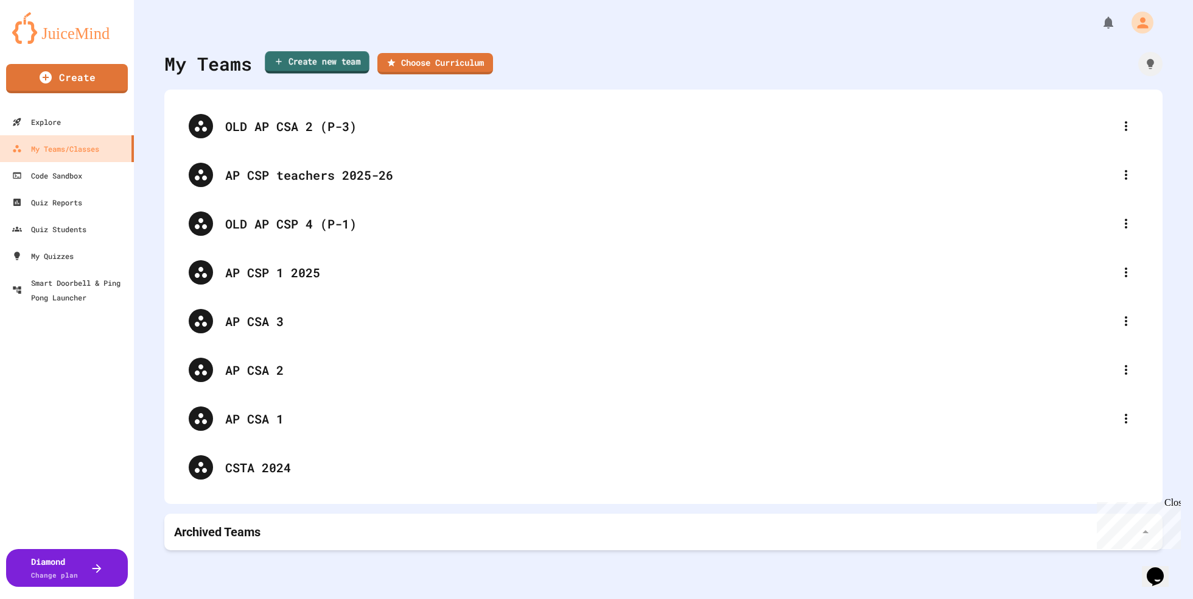
click at [328, 62] on link "Create new team" at bounding box center [317, 62] width 105 height 23
click at [468, 62] on link "Choose Curriculum" at bounding box center [436, 62] width 116 height 23
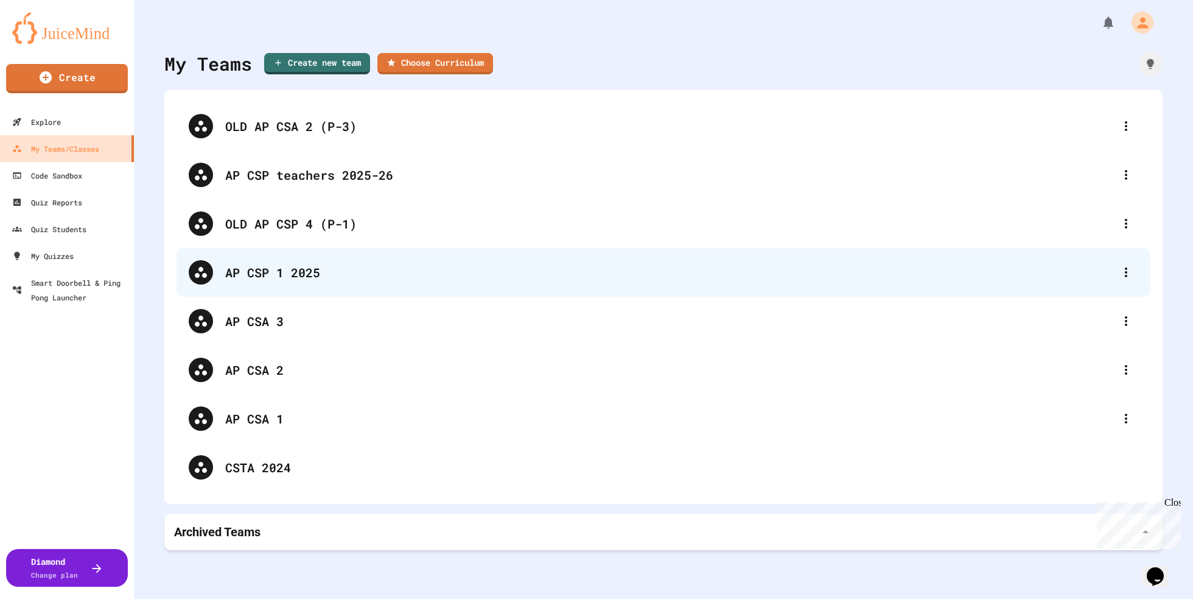
click at [301, 277] on div "AP CSP 1 2025" at bounding box center [669, 272] width 889 height 18
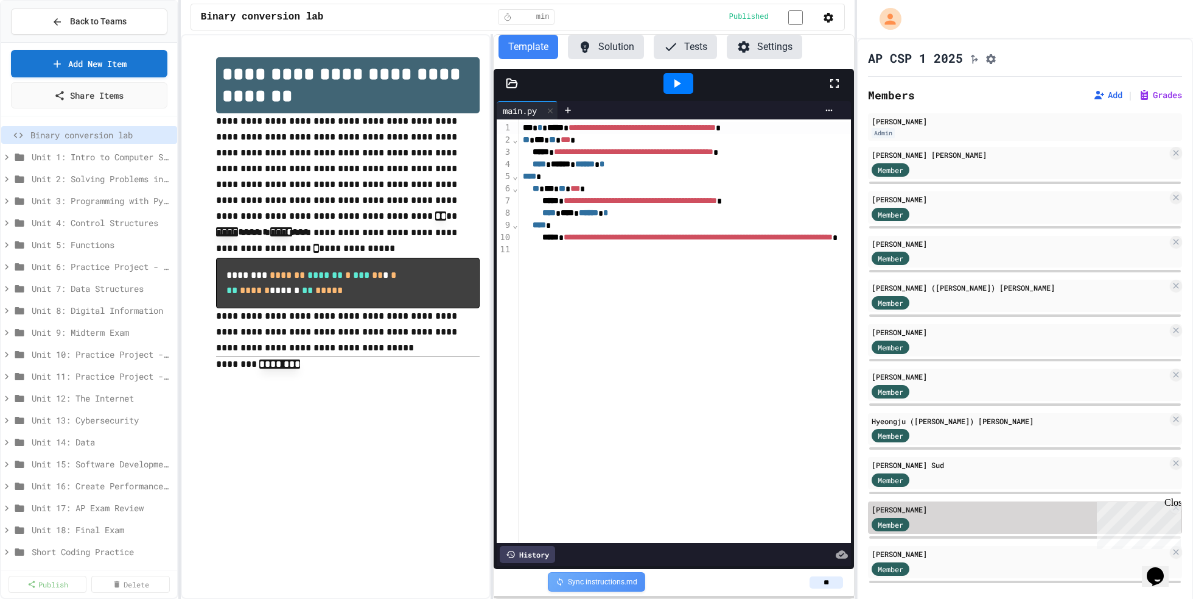
scroll to position [15, 0]
